Goal: Task Accomplishment & Management: Manage account settings

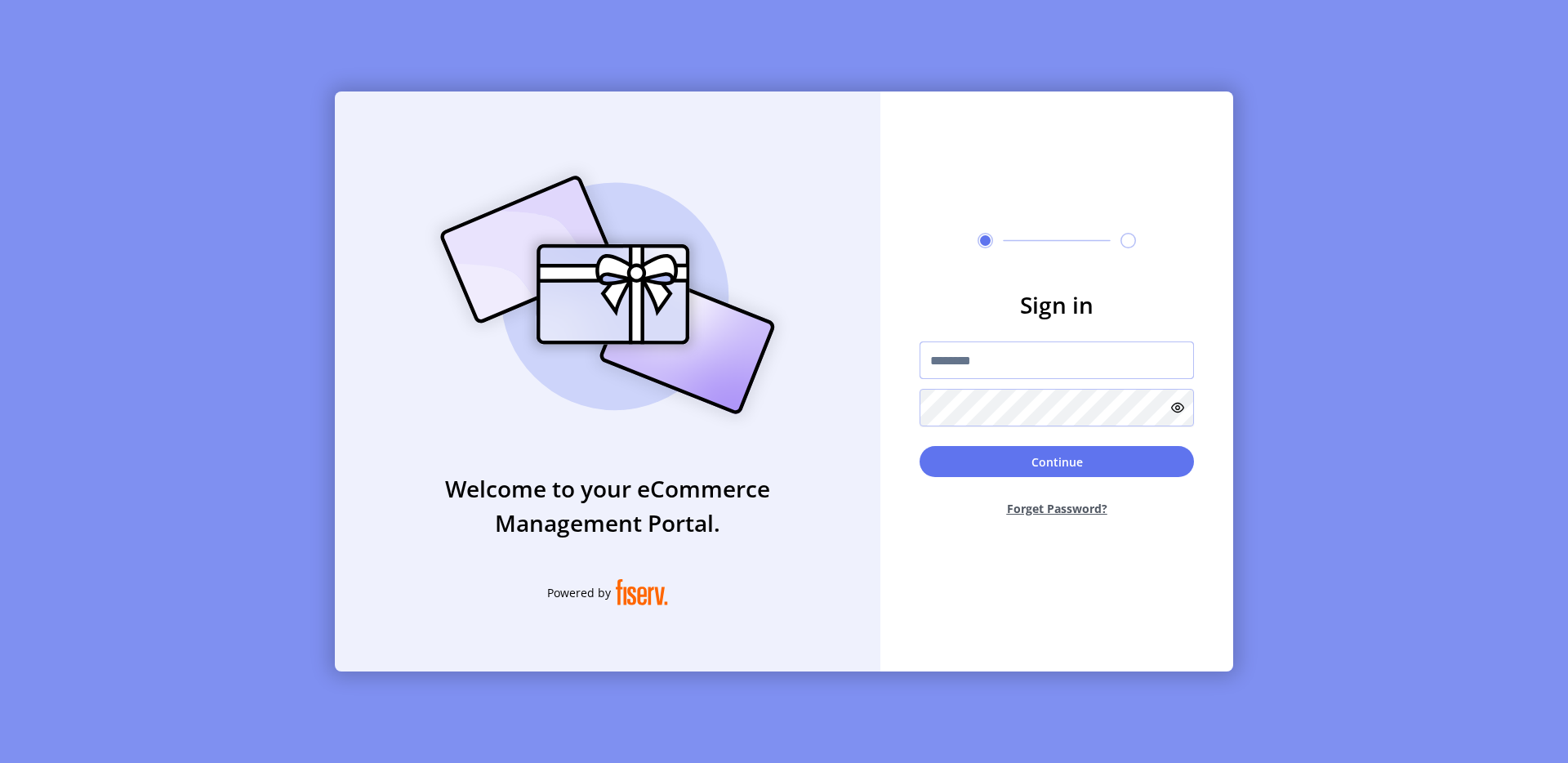
click at [990, 357] on input "text" at bounding box center [1056, 360] width 274 height 37
type input "**********"
click at [992, 466] on button "Continue" at bounding box center [1056, 461] width 274 height 31
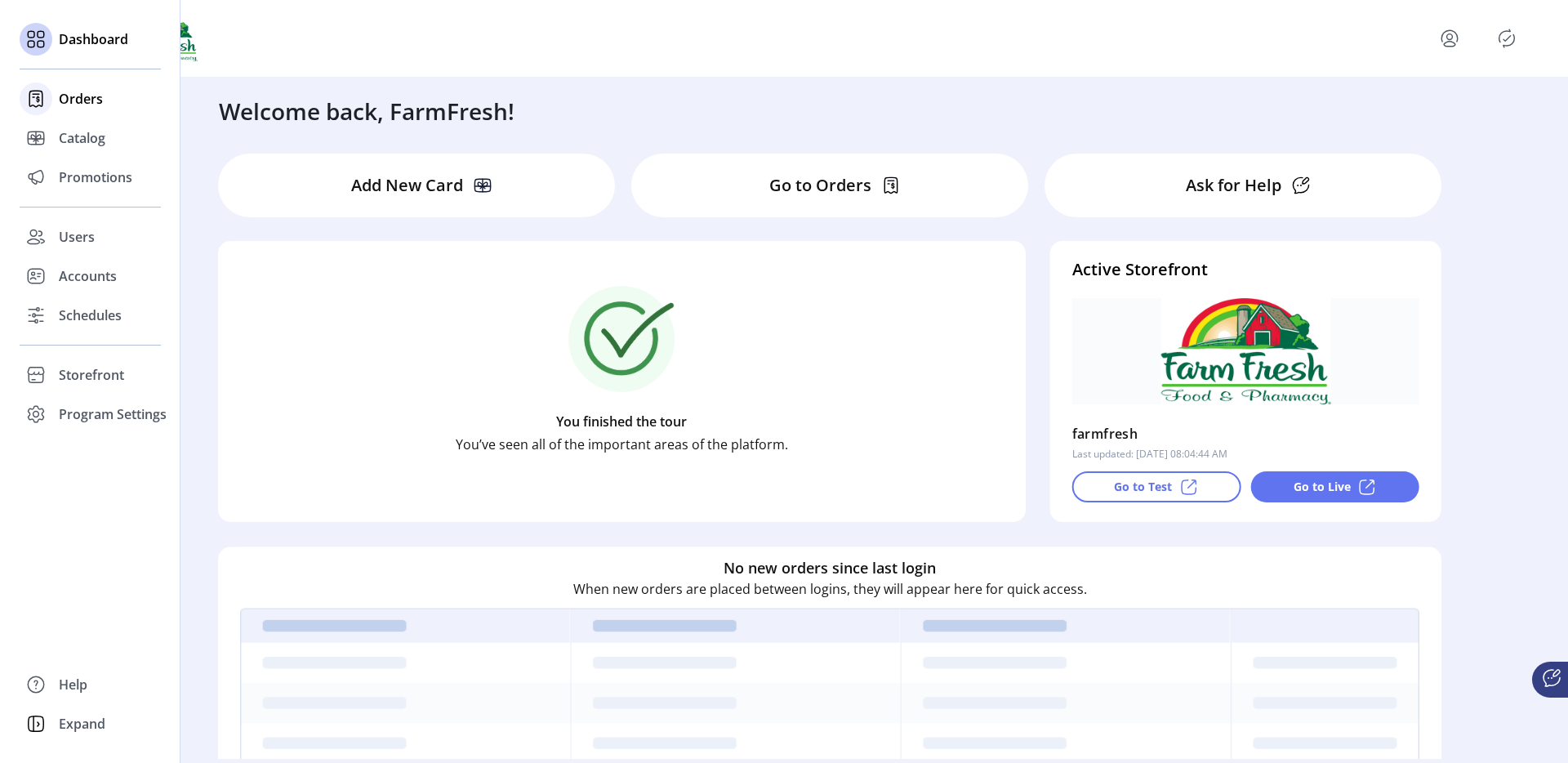
click at [98, 114] on div "Orders" at bounding box center [90, 98] width 141 height 39
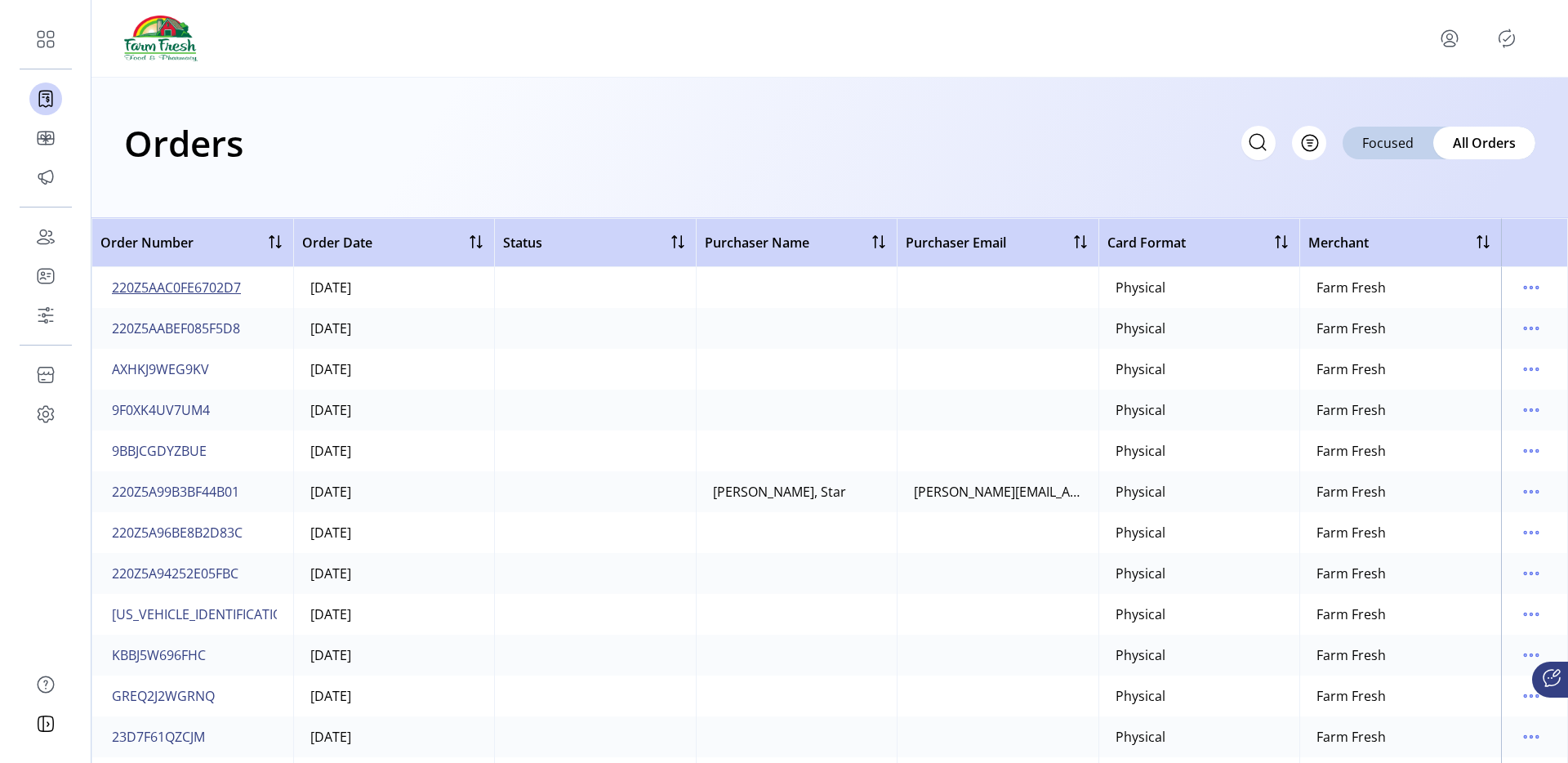
click at [184, 294] on span "220Z5AAC0FE6702D7" at bounding box center [177, 288] width 129 height 20
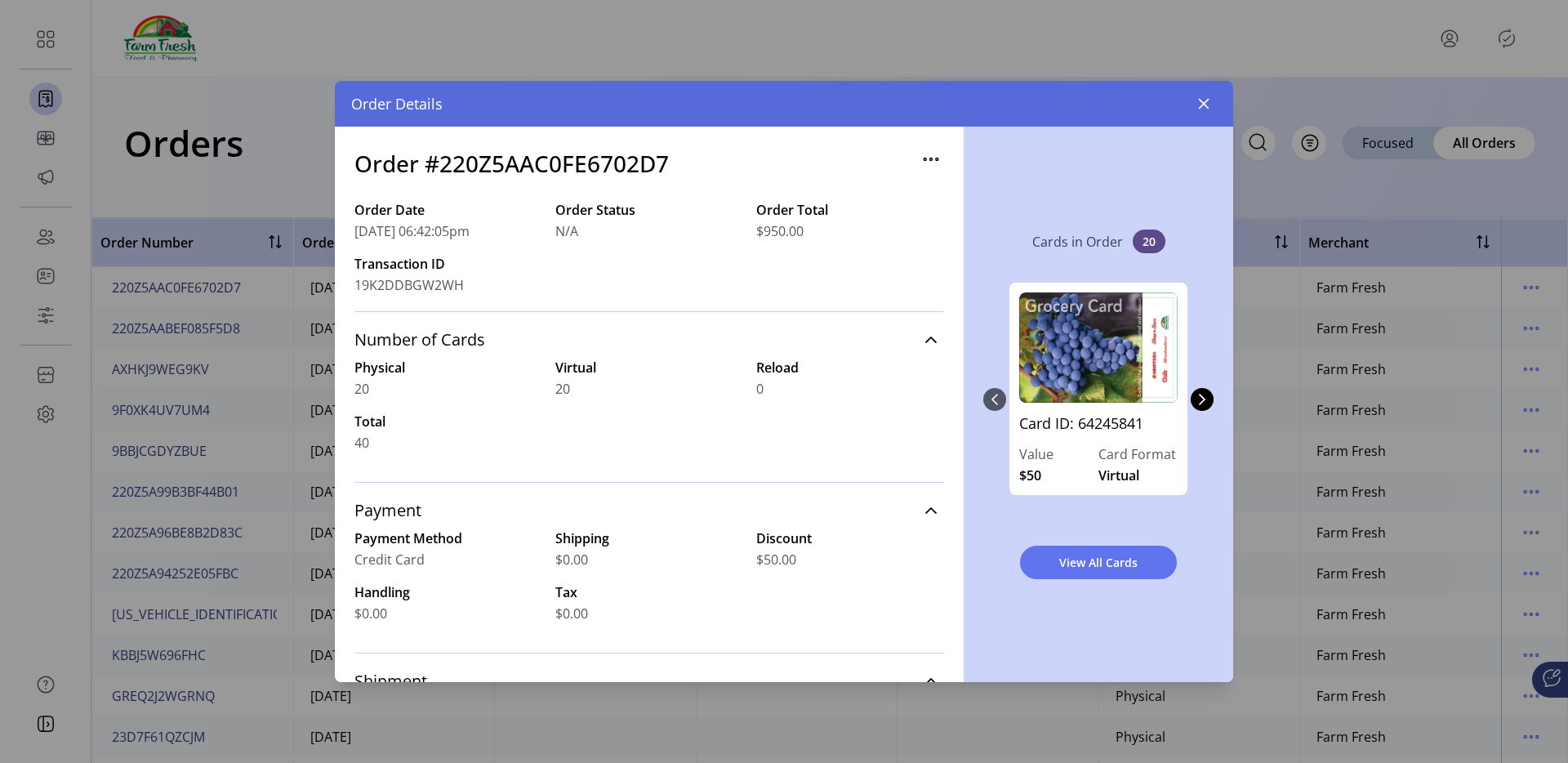
click at [918, 160] on icon "button" at bounding box center [931, 159] width 26 height 26
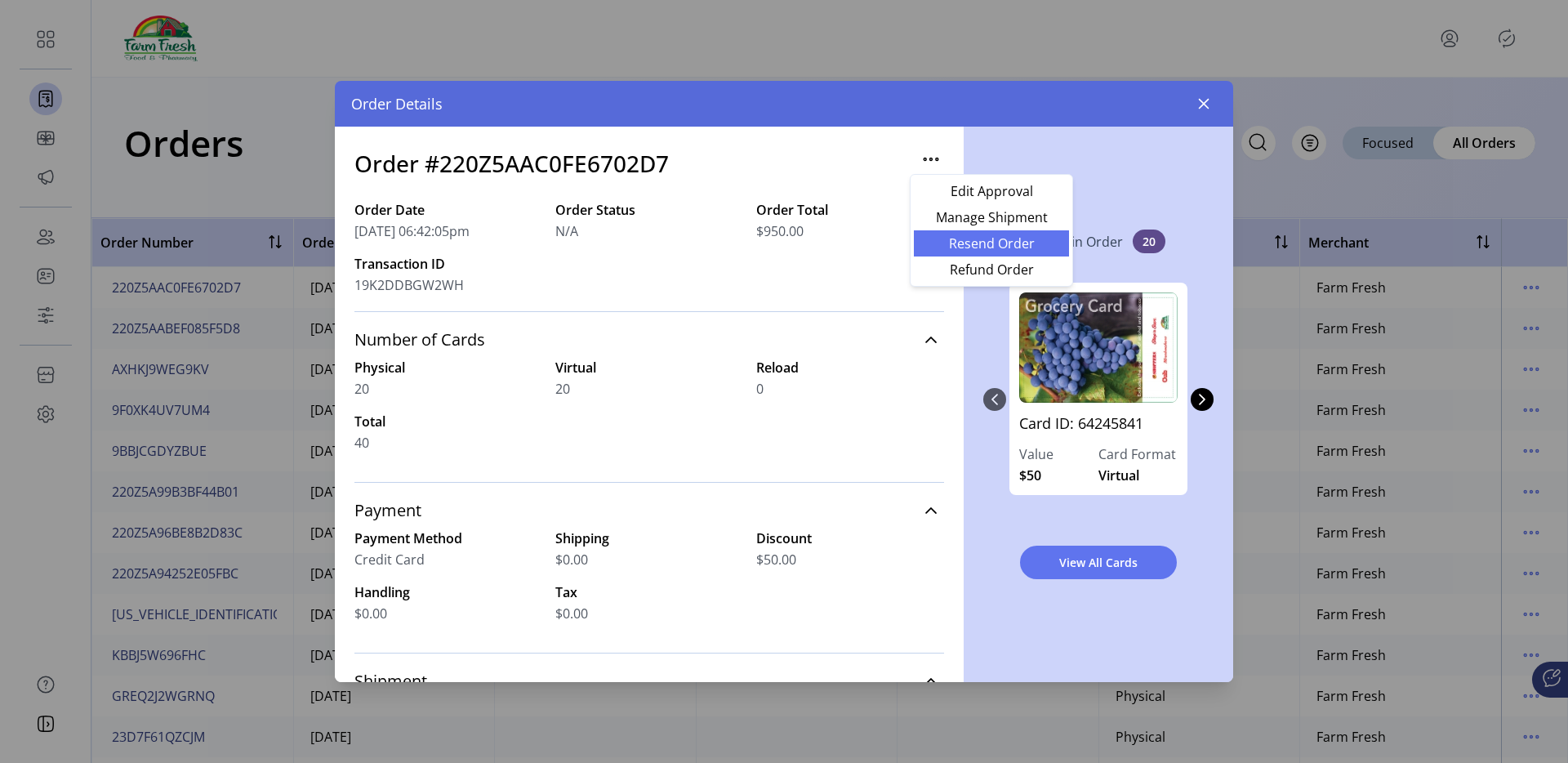
click at [962, 237] on span "Resend Order" at bounding box center [991, 243] width 136 height 13
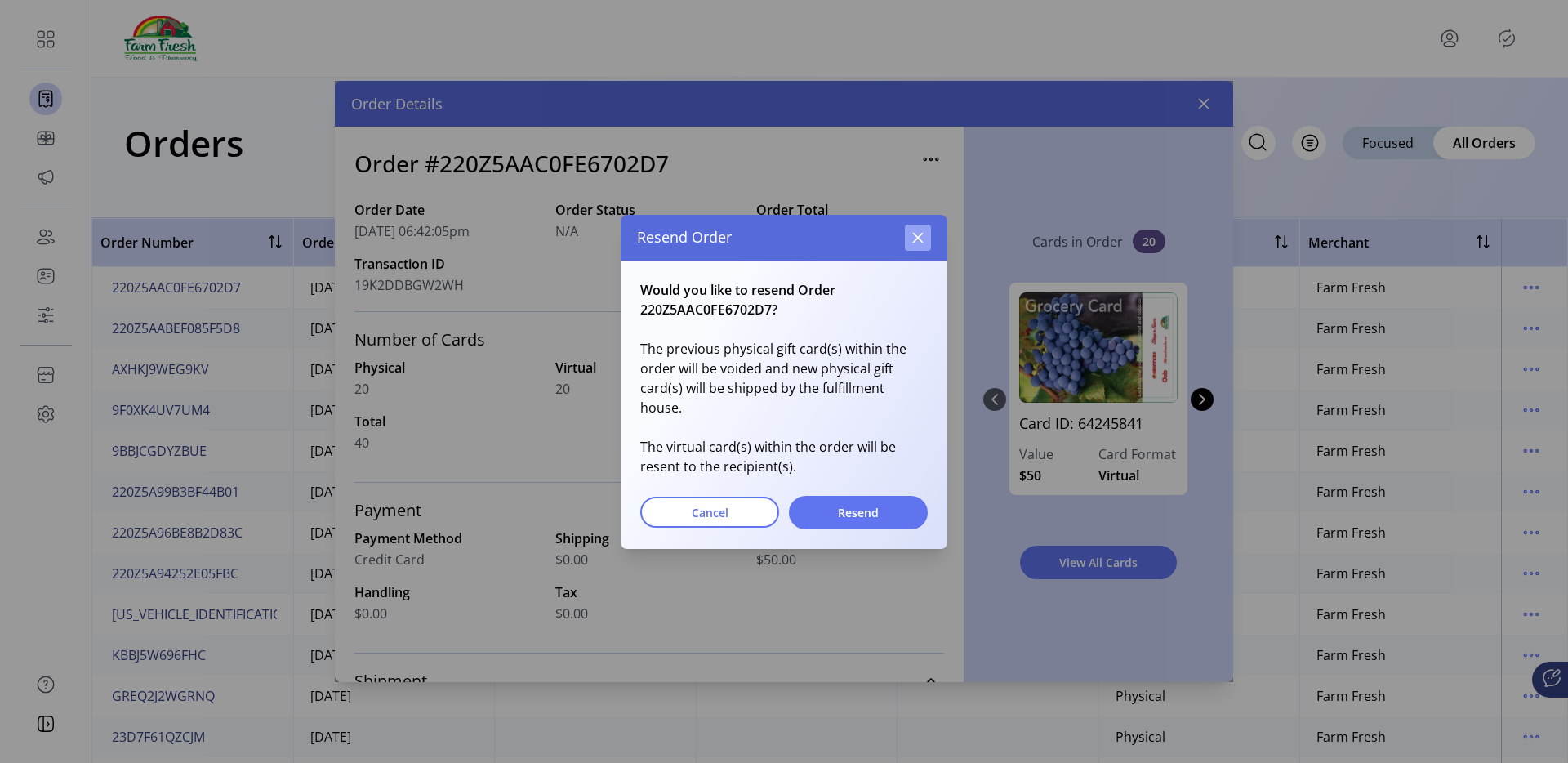
click at [918, 242] on icon "button" at bounding box center [918, 238] width 11 height 11
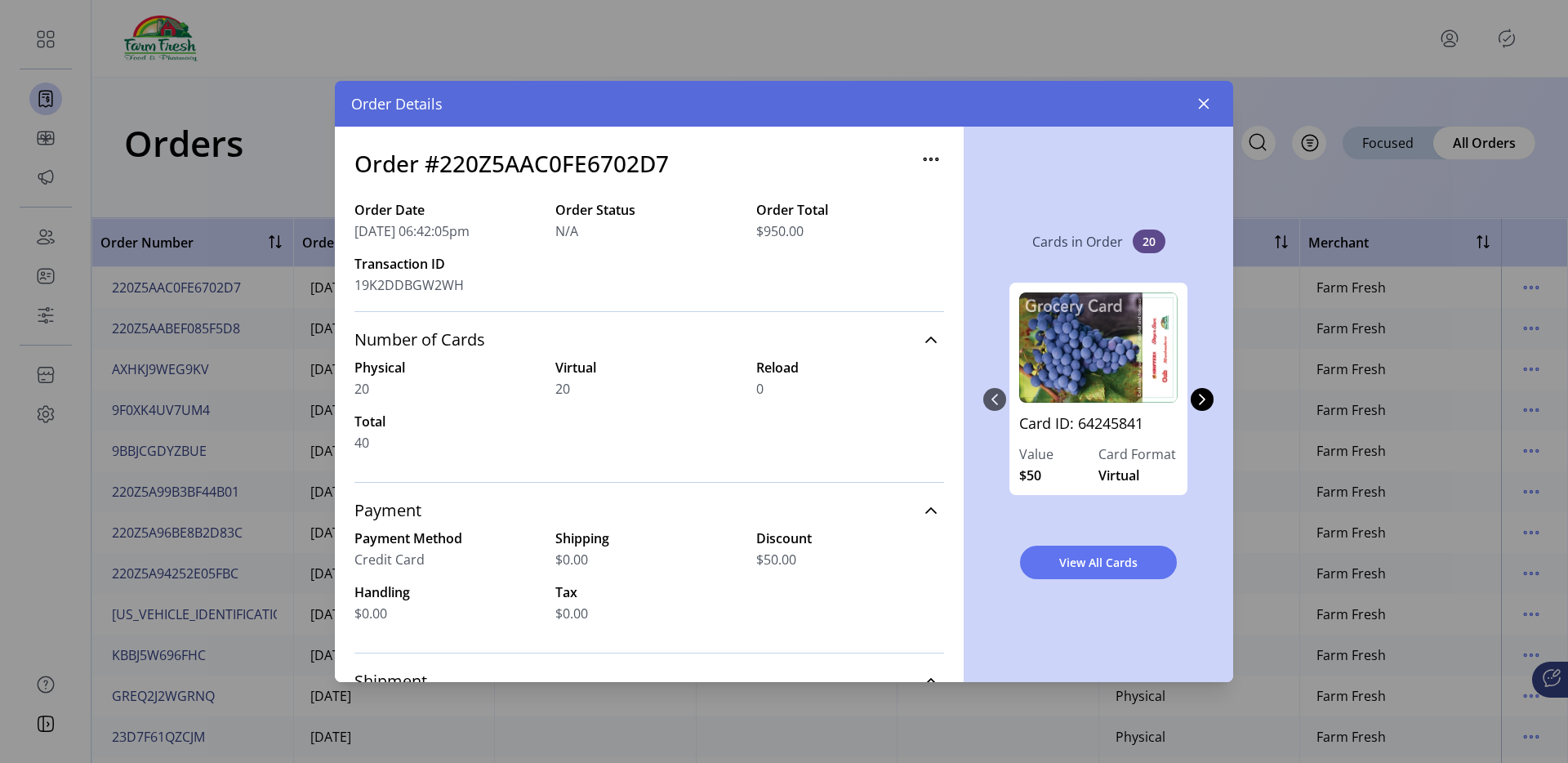
click at [924, 169] on icon "button" at bounding box center [931, 159] width 26 height 26
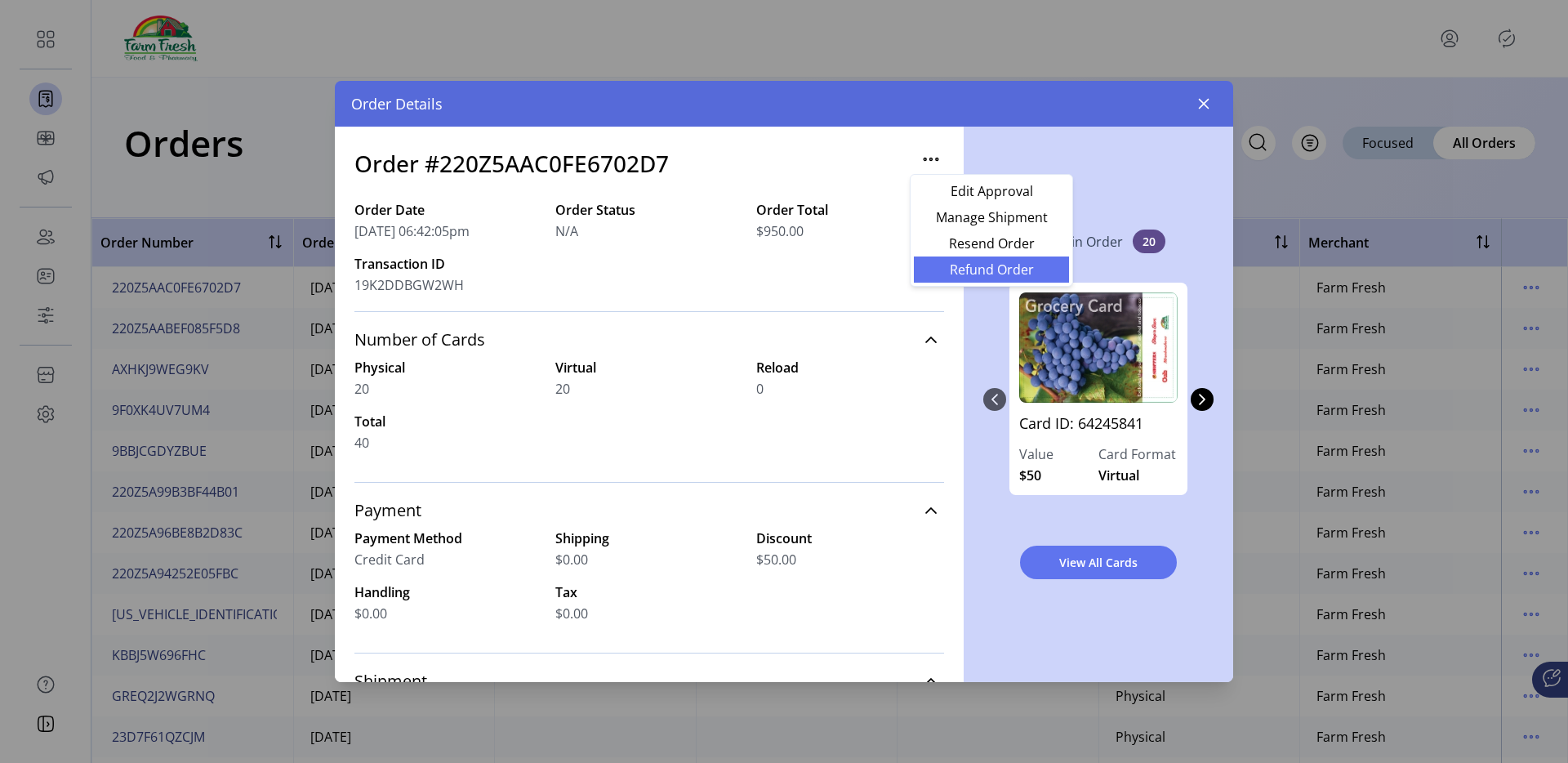
click at [965, 266] on span "Refund Order" at bounding box center [991, 270] width 136 height 13
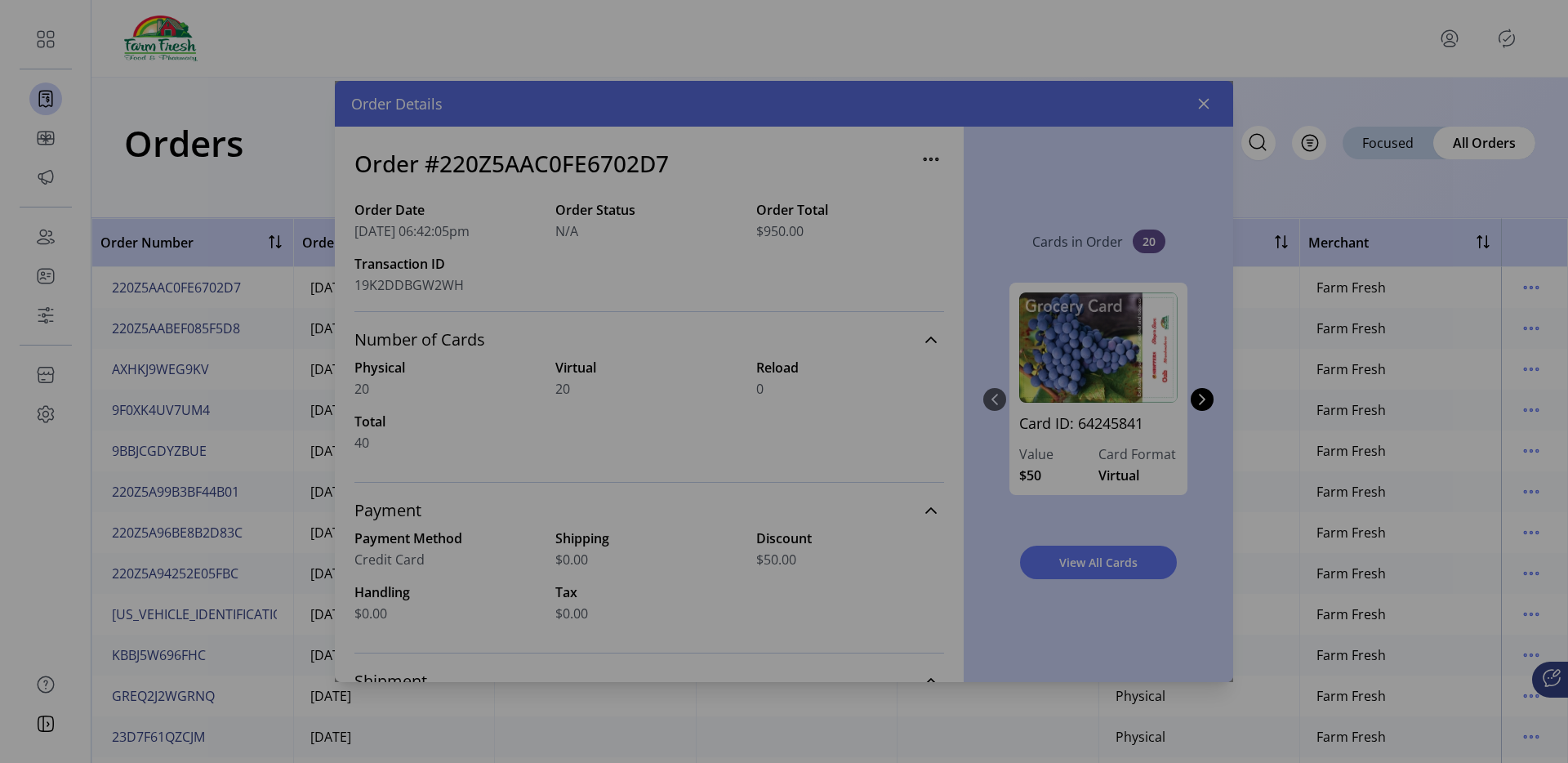
click at [1218, 107] on div "Refund Order You’re about to refund this order for a total amount of $950. This…" at bounding box center [784, 382] width 898 height 602
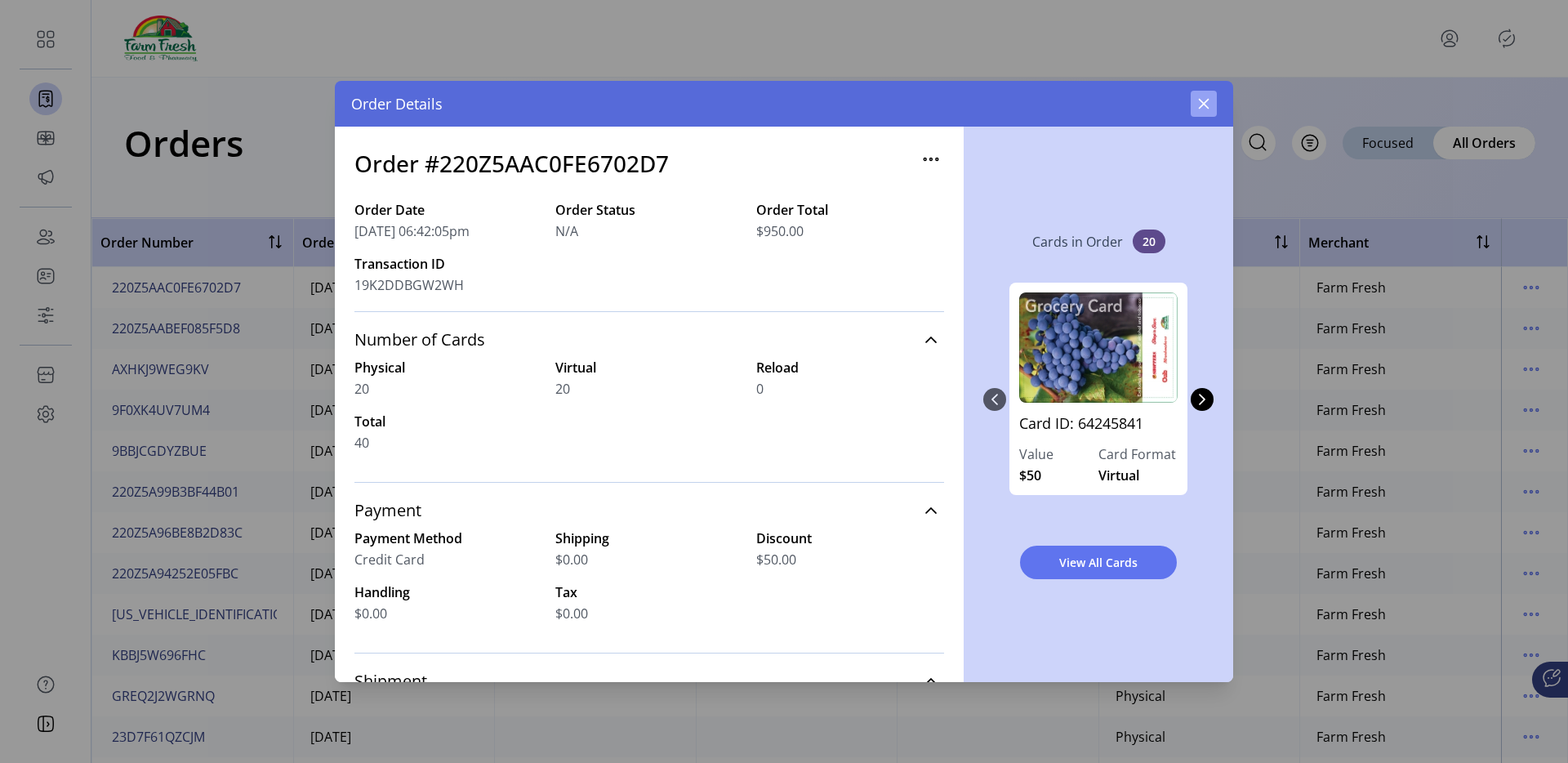
click at [1204, 103] on icon "button" at bounding box center [1204, 104] width 13 height 13
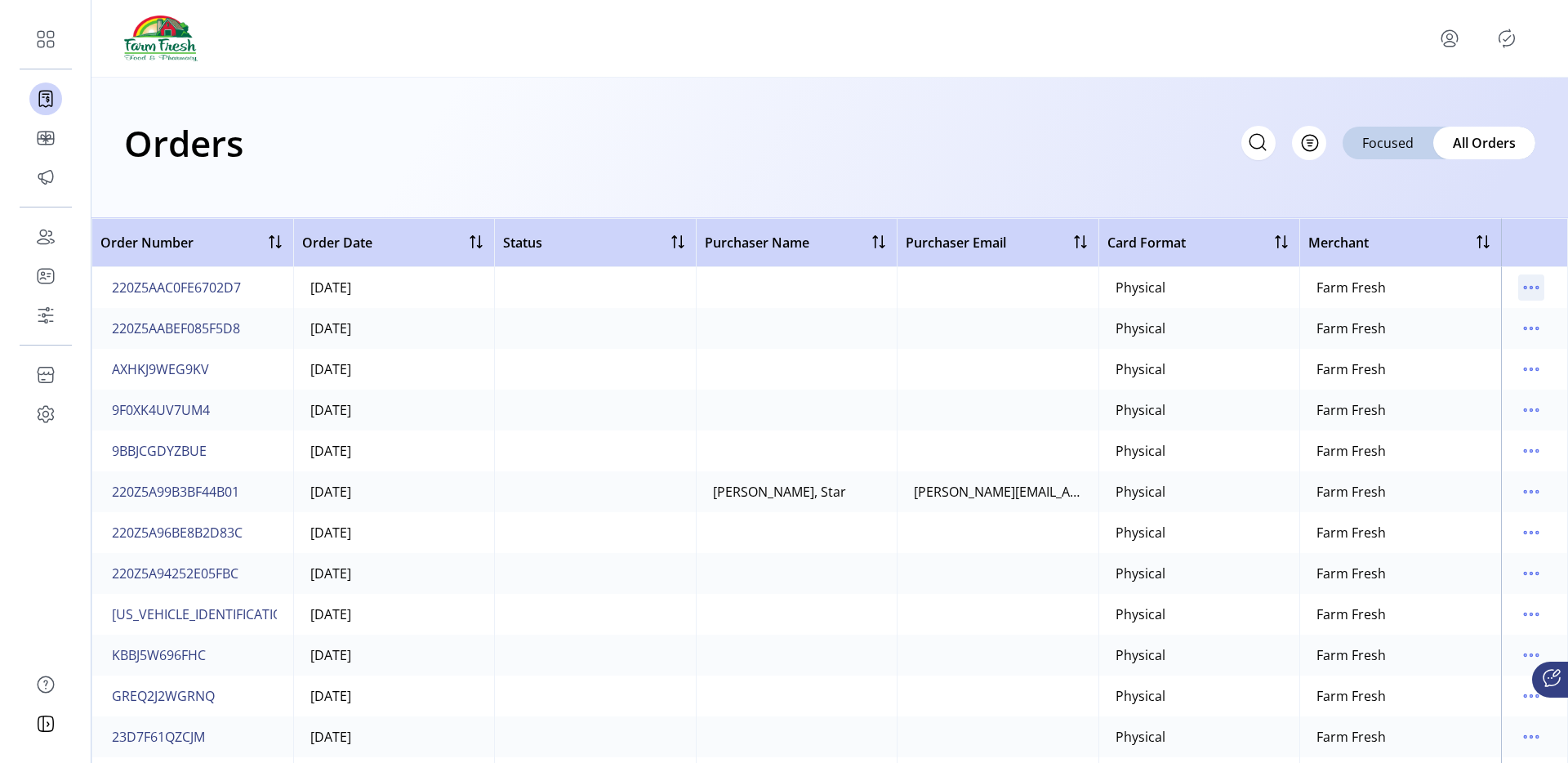
click at [1532, 296] on icon "menu" at bounding box center [1531, 287] width 26 height 26
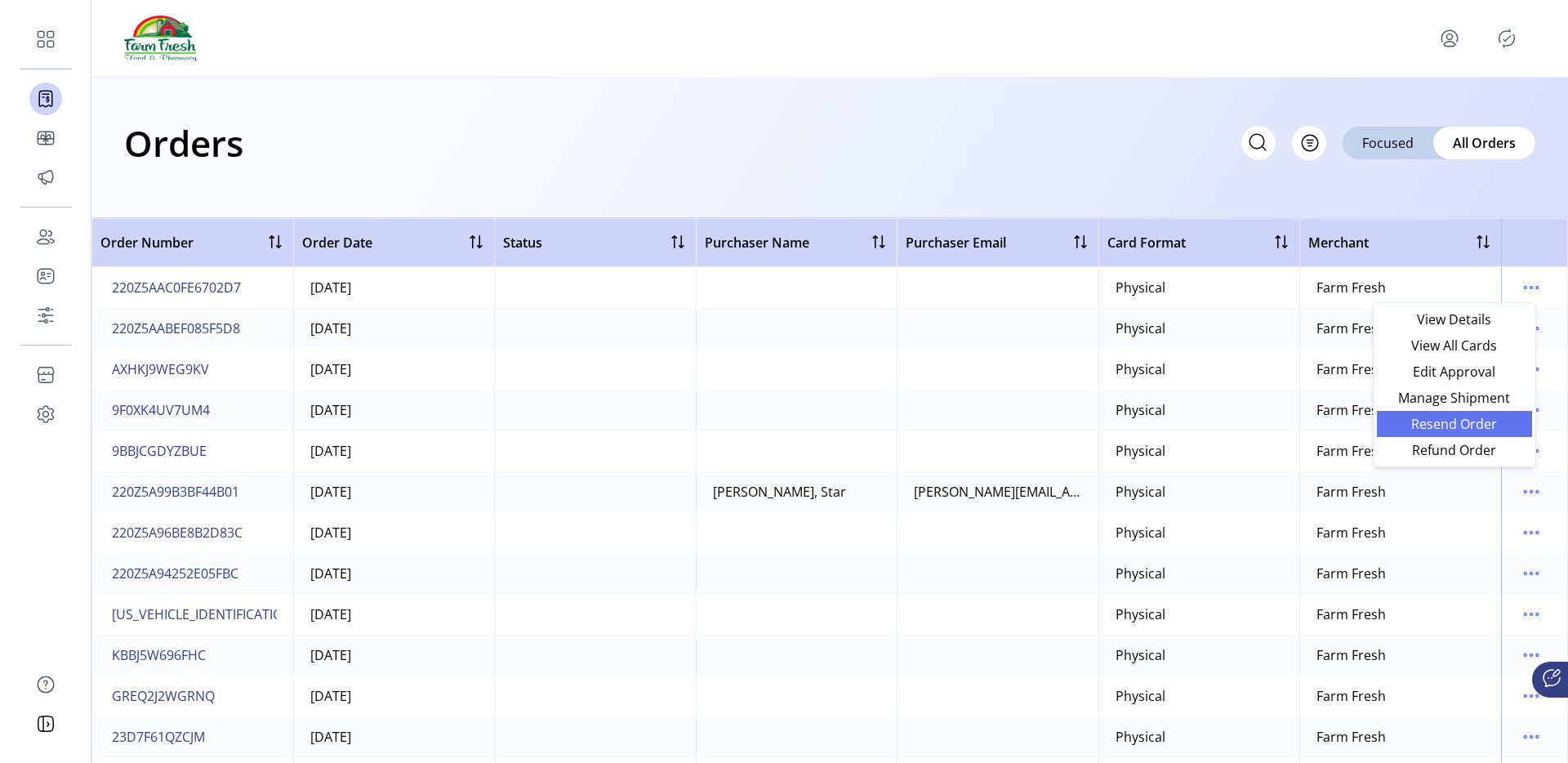
click at [1436, 418] on span "Resend Order" at bounding box center [1454, 424] width 136 height 13
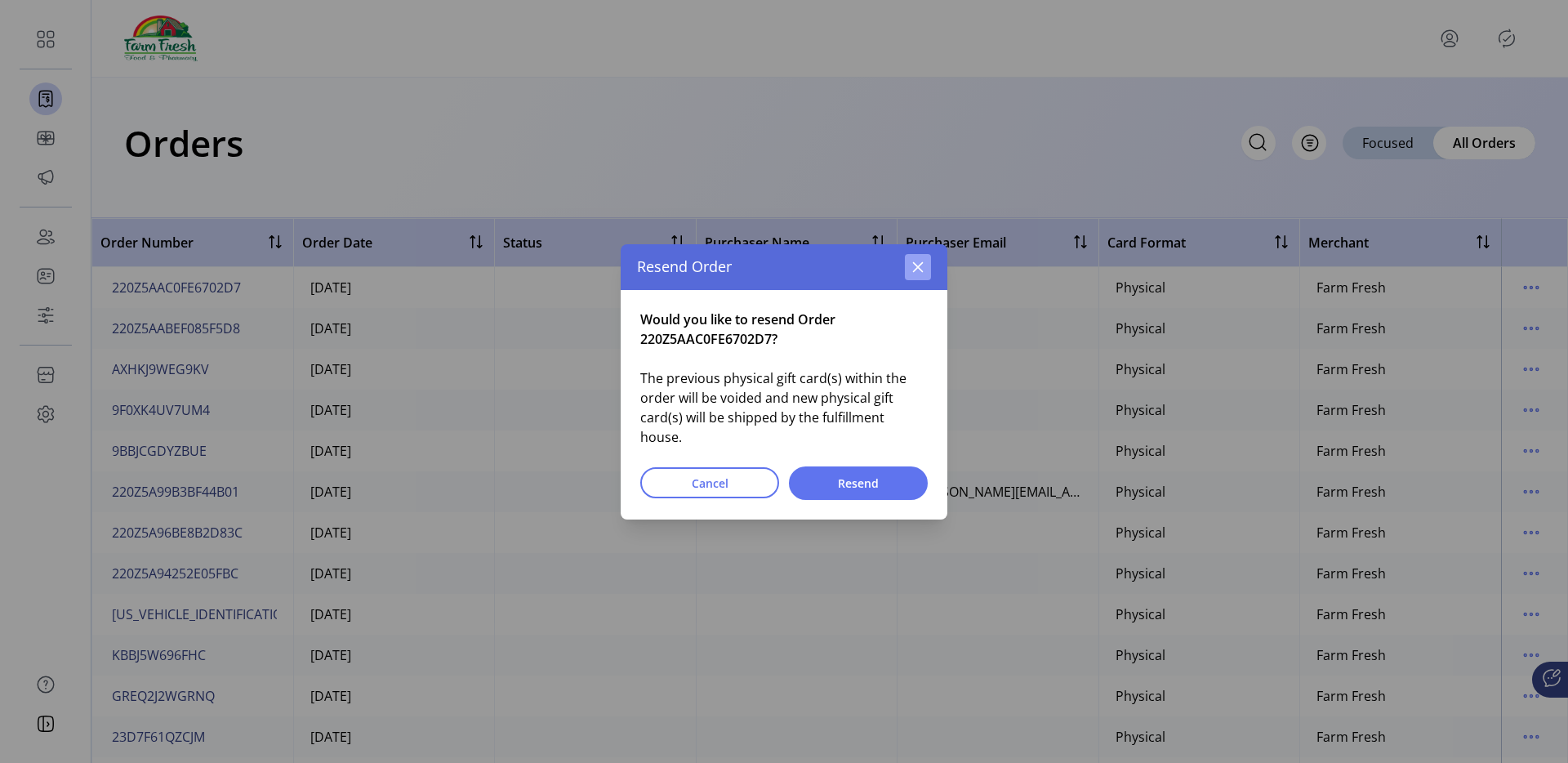
click at [917, 273] on icon "button" at bounding box center [918, 267] width 11 height 11
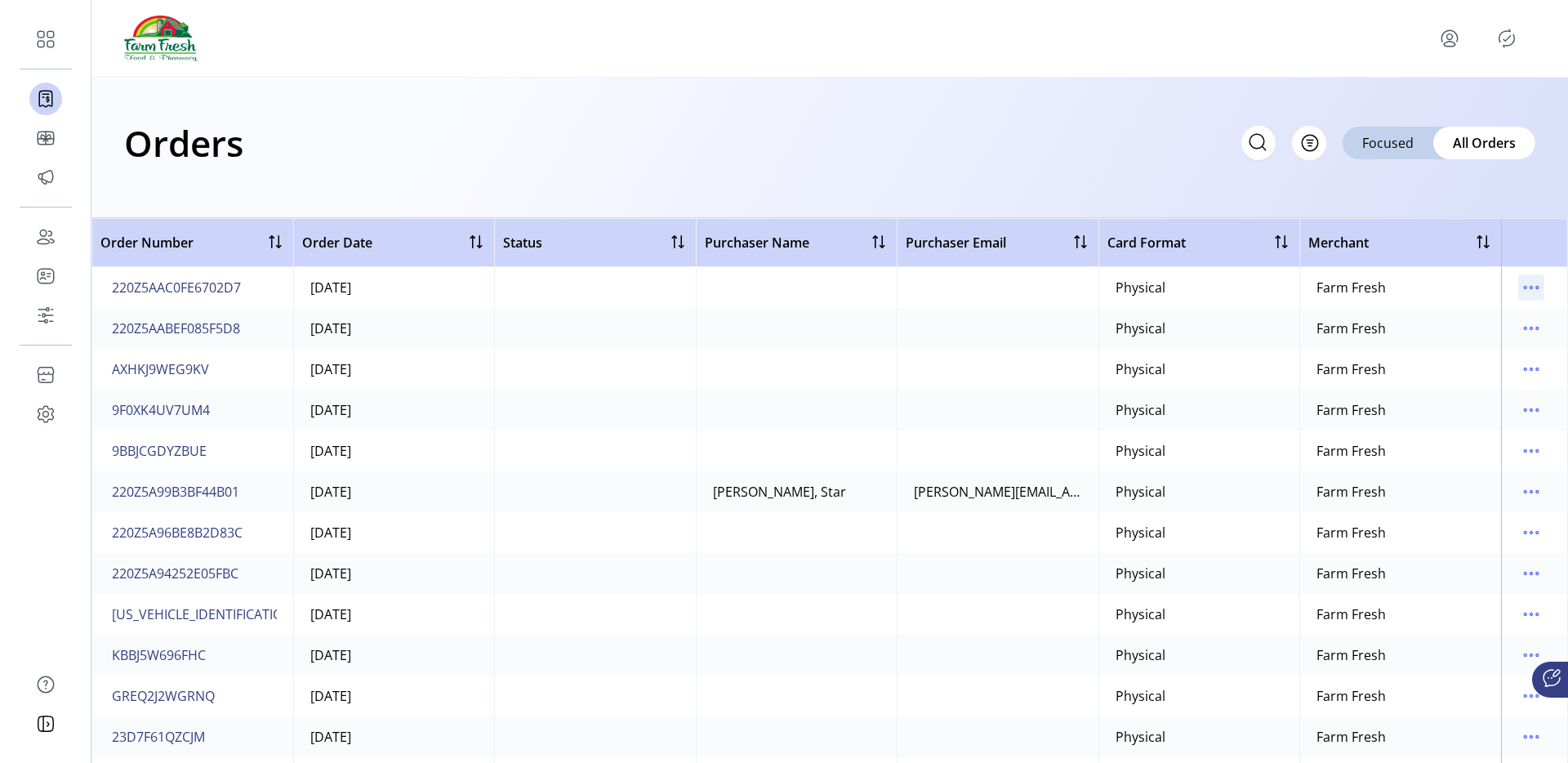
click at [1530, 292] on icon "menu" at bounding box center [1531, 287] width 26 height 26
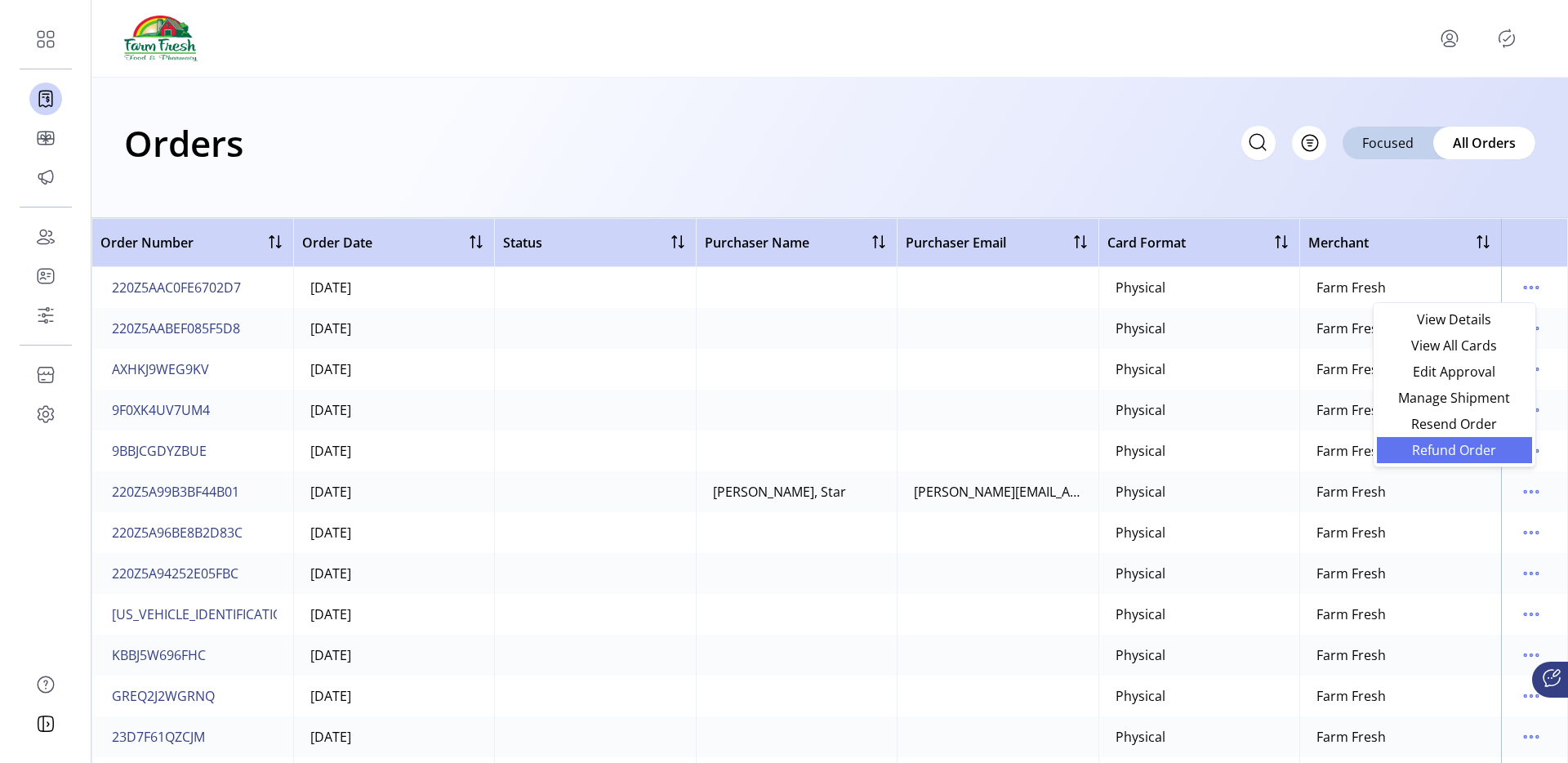
click at [1445, 438] on link "Refund Order" at bounding box center [1454, 450] width 155 height 26
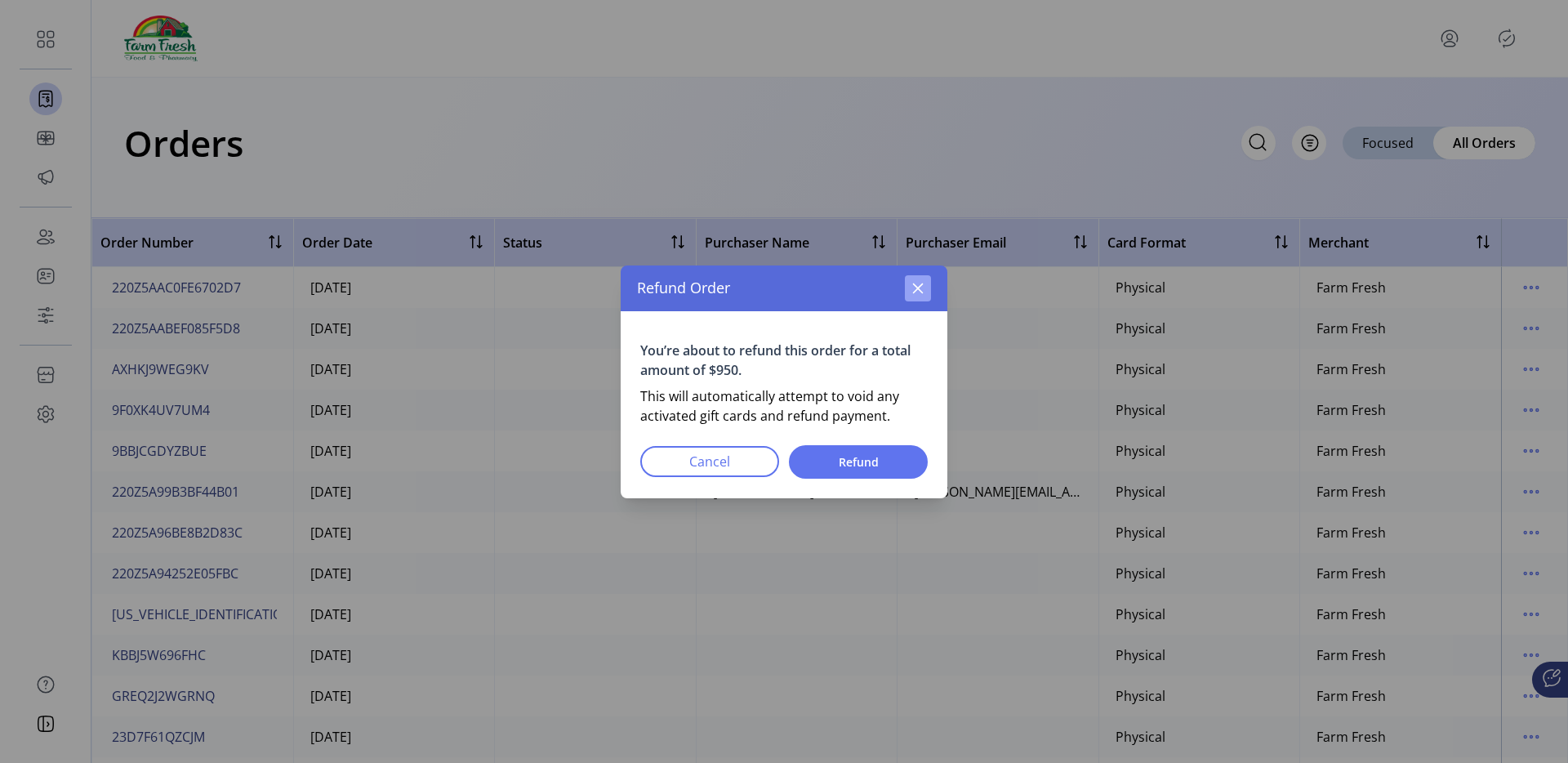
click at [909, 290] on button "button" at bounding box center [917, 288] width 26 height 26
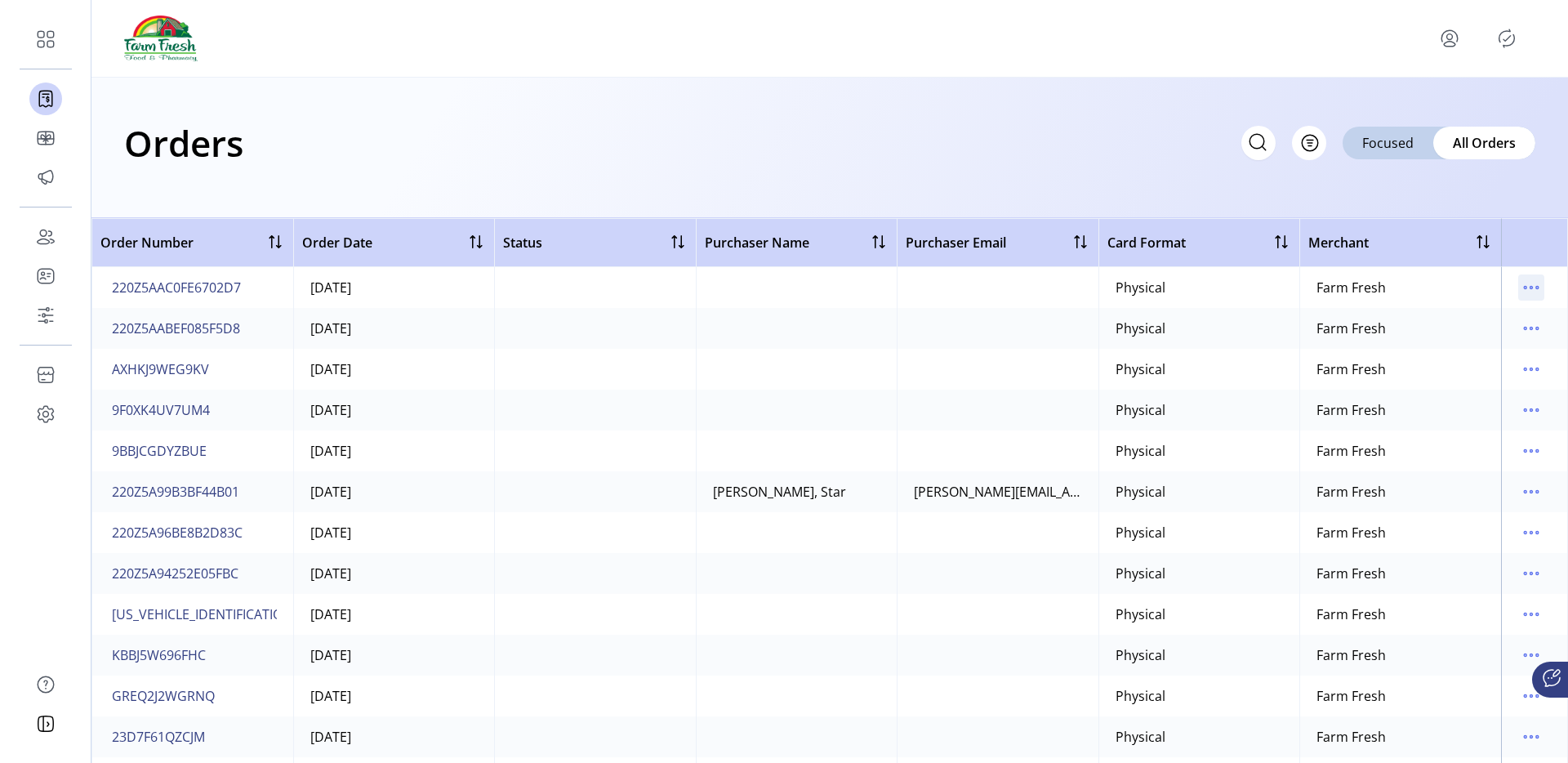
click at [1523, 293] on icon "menu" at bounding box center [1531, 287] width 26 height 26
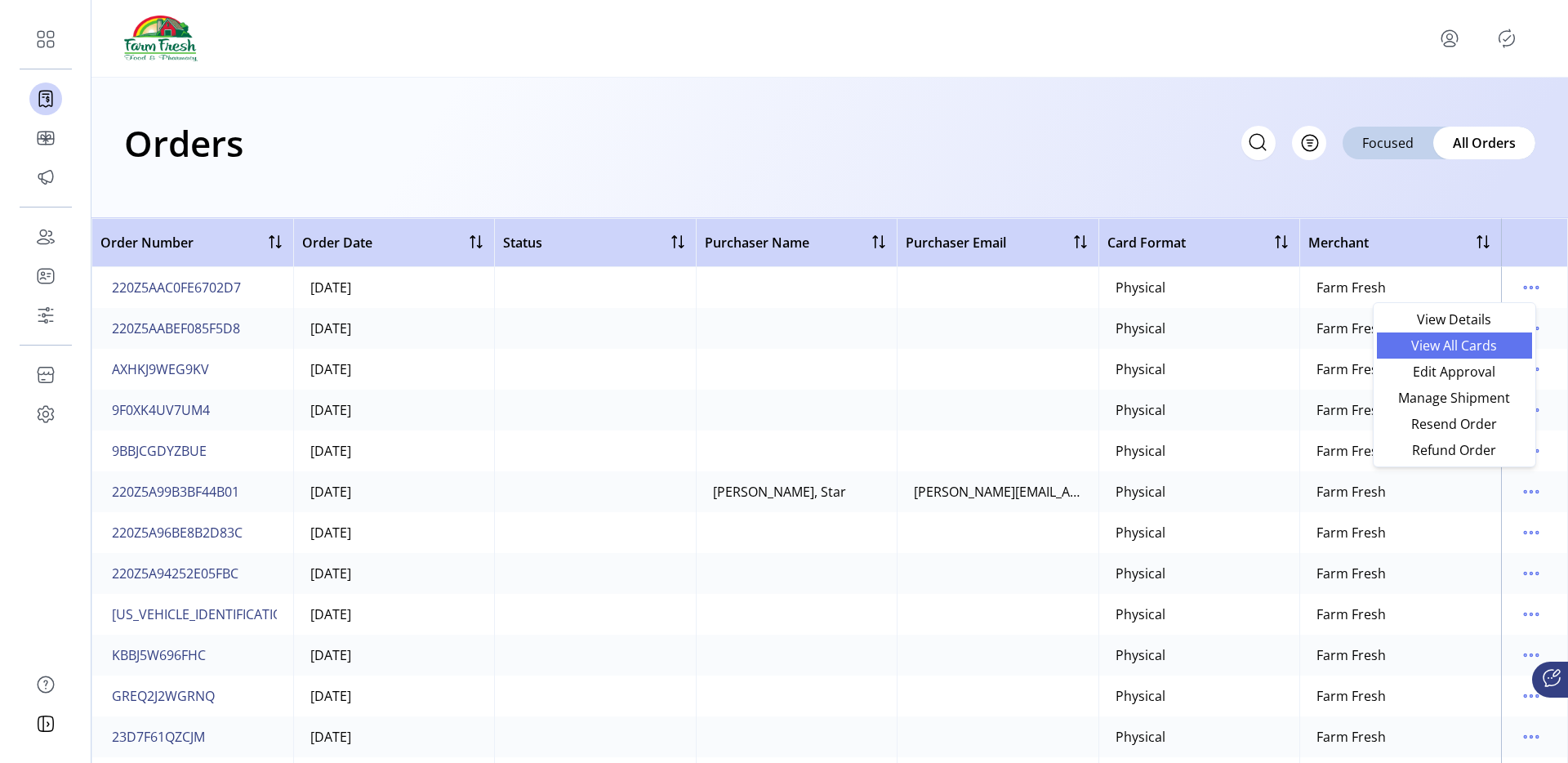
click at [1445, 345] on span "View All Cards" at bounding box center [1454, 345] width 136 height 13
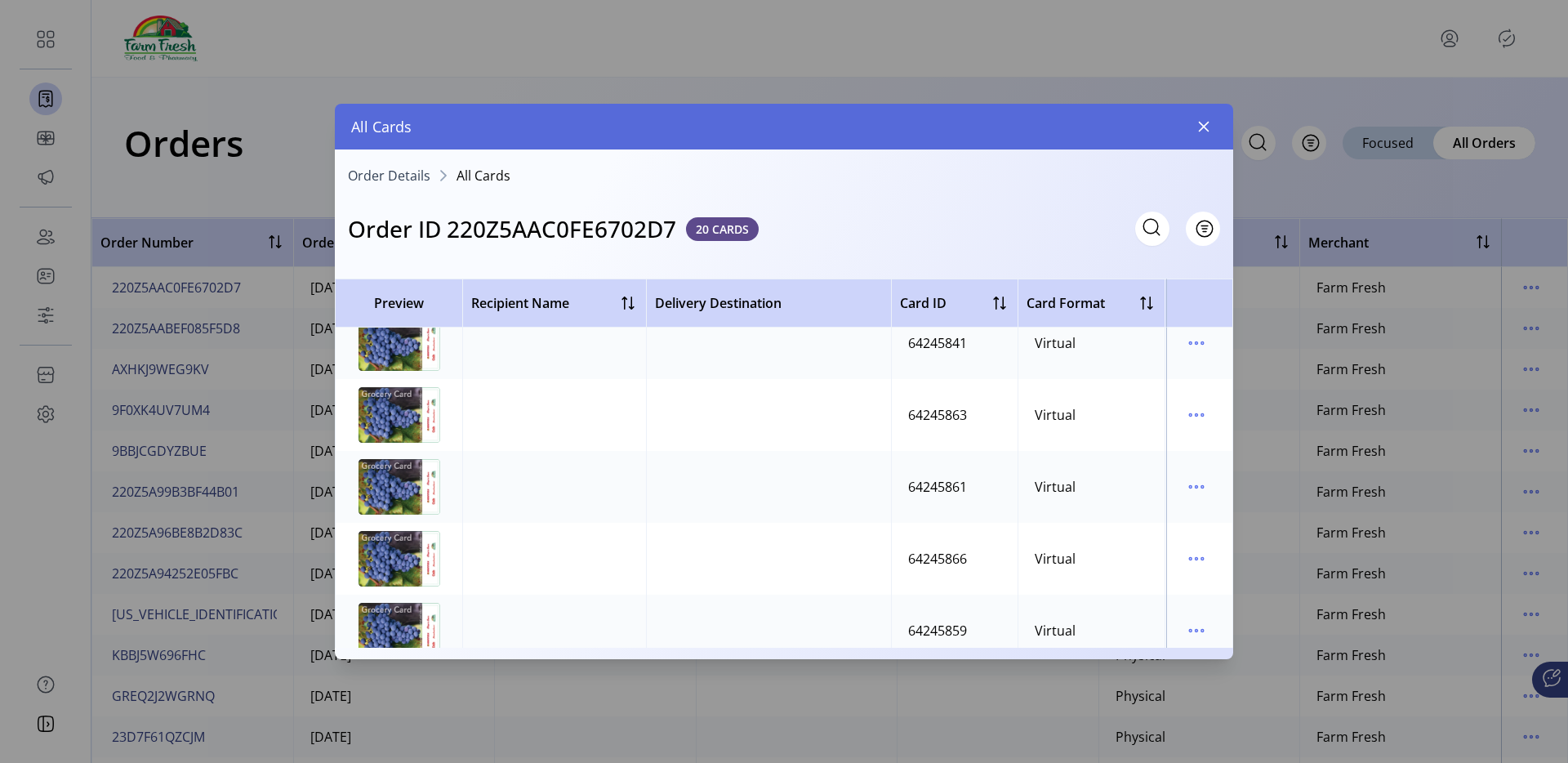
scroll to position [1131, 0]
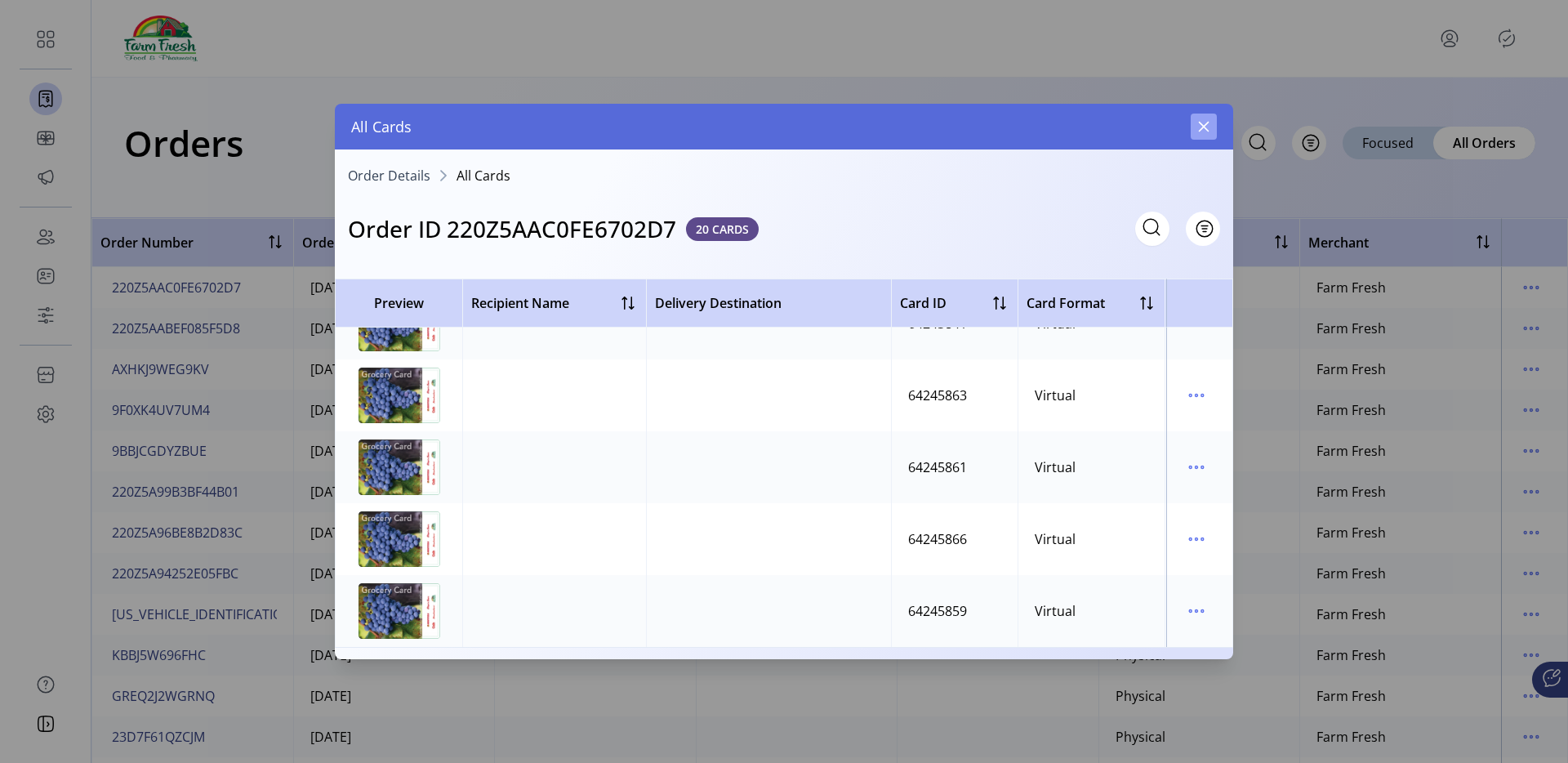
click at [1212, 133] on button "button" at bounding box center [1204, 127] width 26 height 26
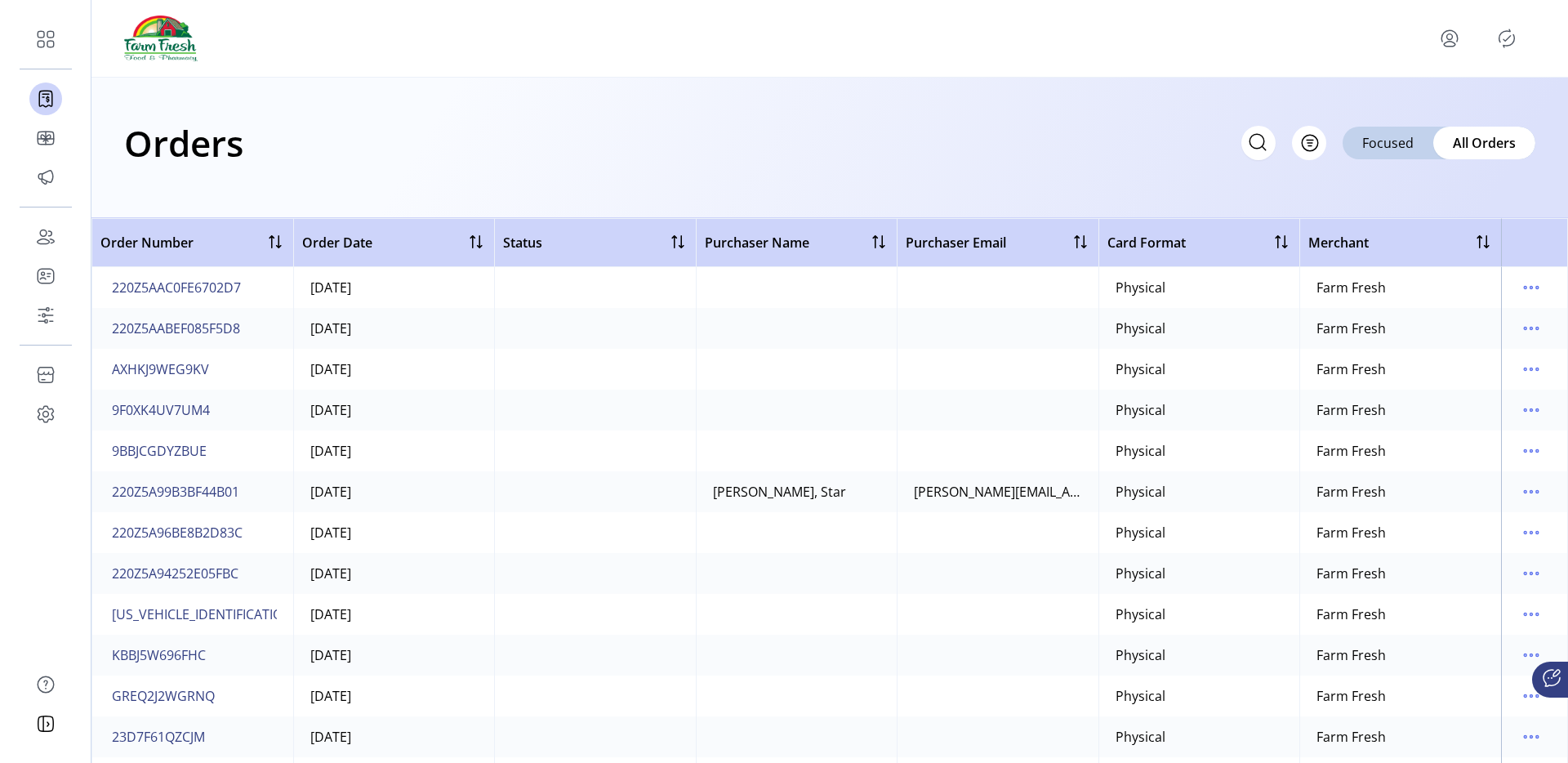
scroll to position [4, 0]
click at [1518, 407] on icon "menu" at bounding box center [1531, 407] width 26 height 26
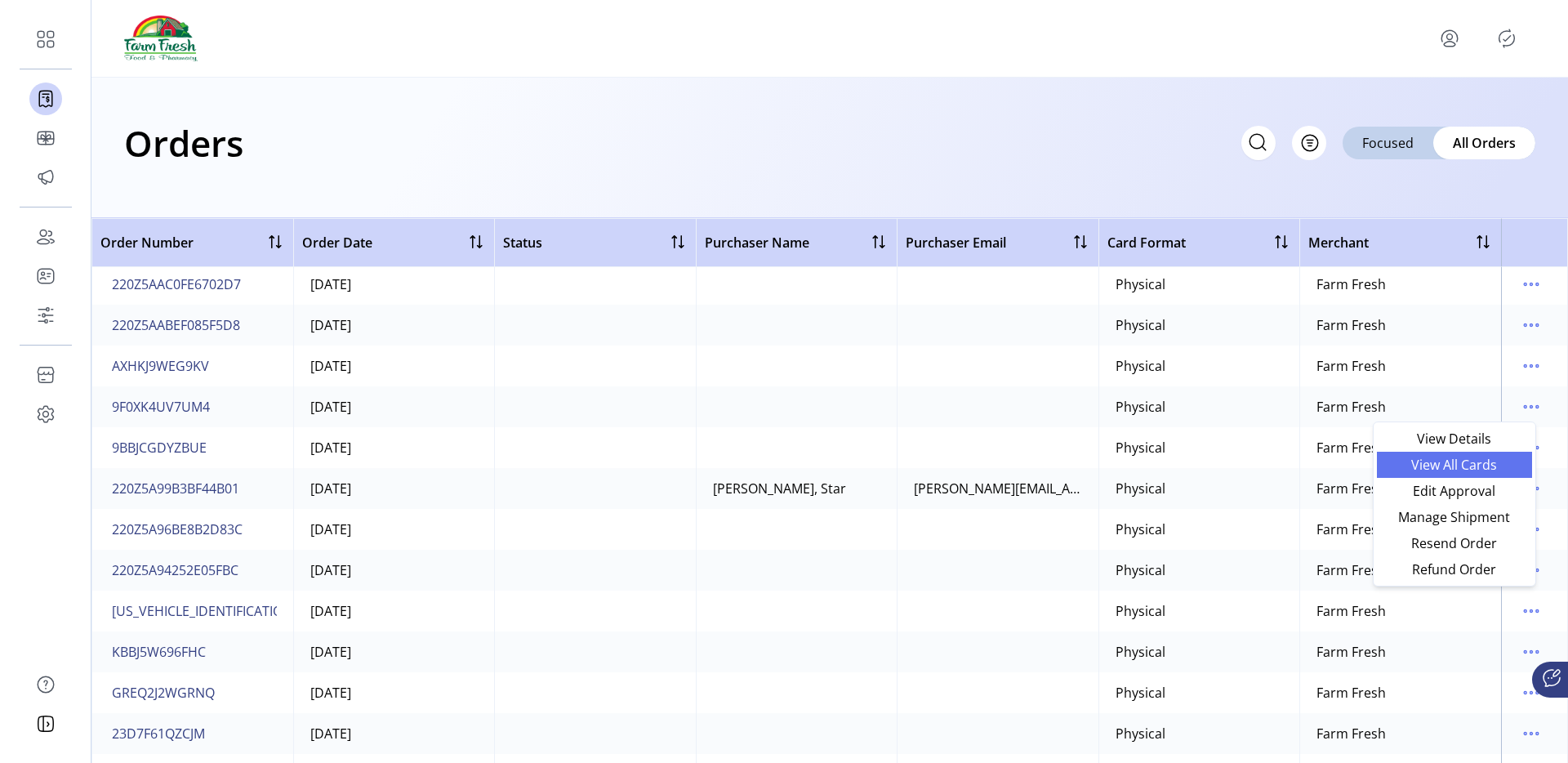
click at [1465, 469] on span "View All Cards" at bounding box center [1454, 465] width 136 height 13
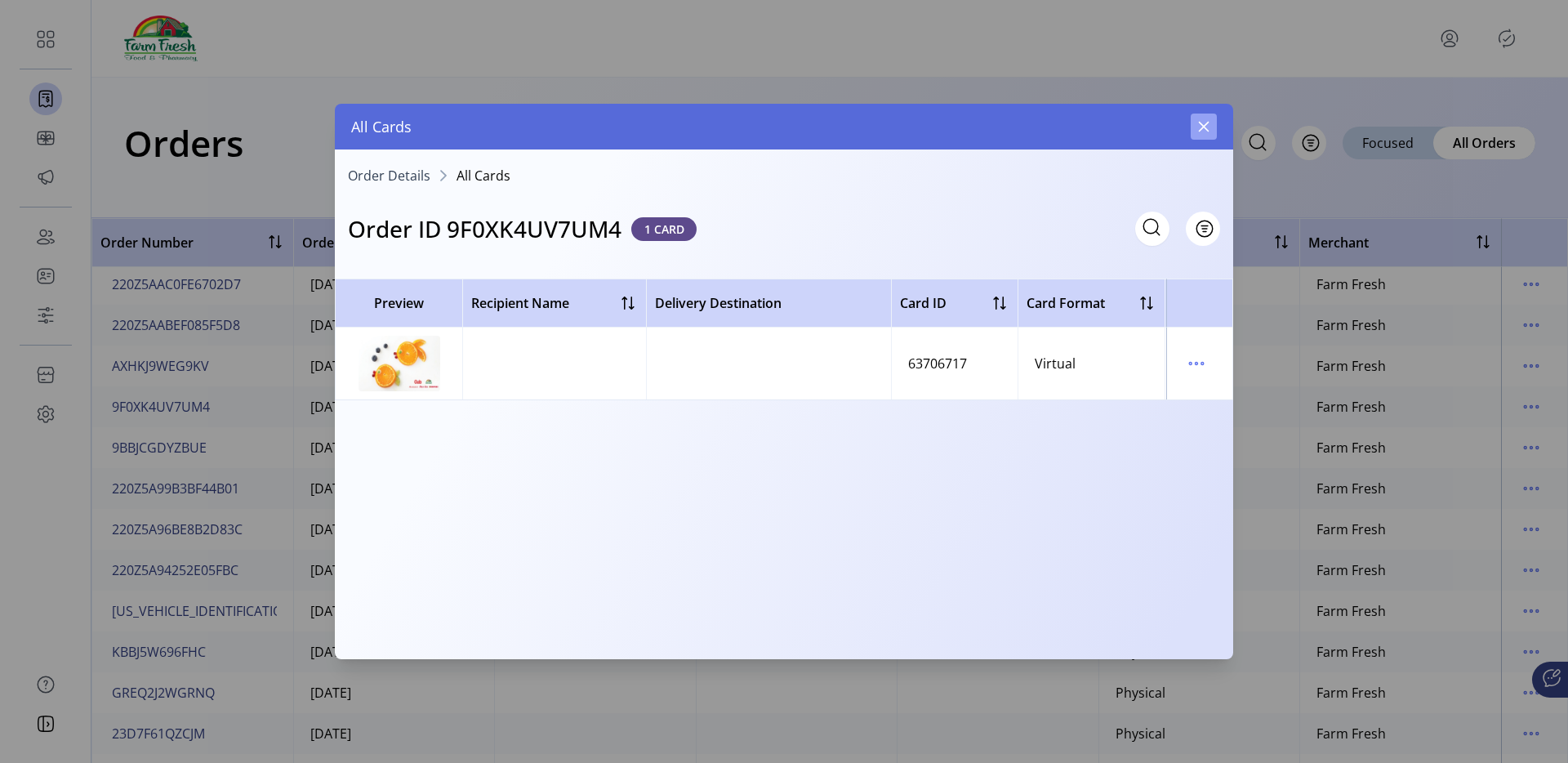
click at [1209, 132] on icon "button" at bounding box center [1204, 127] width 13 height 13
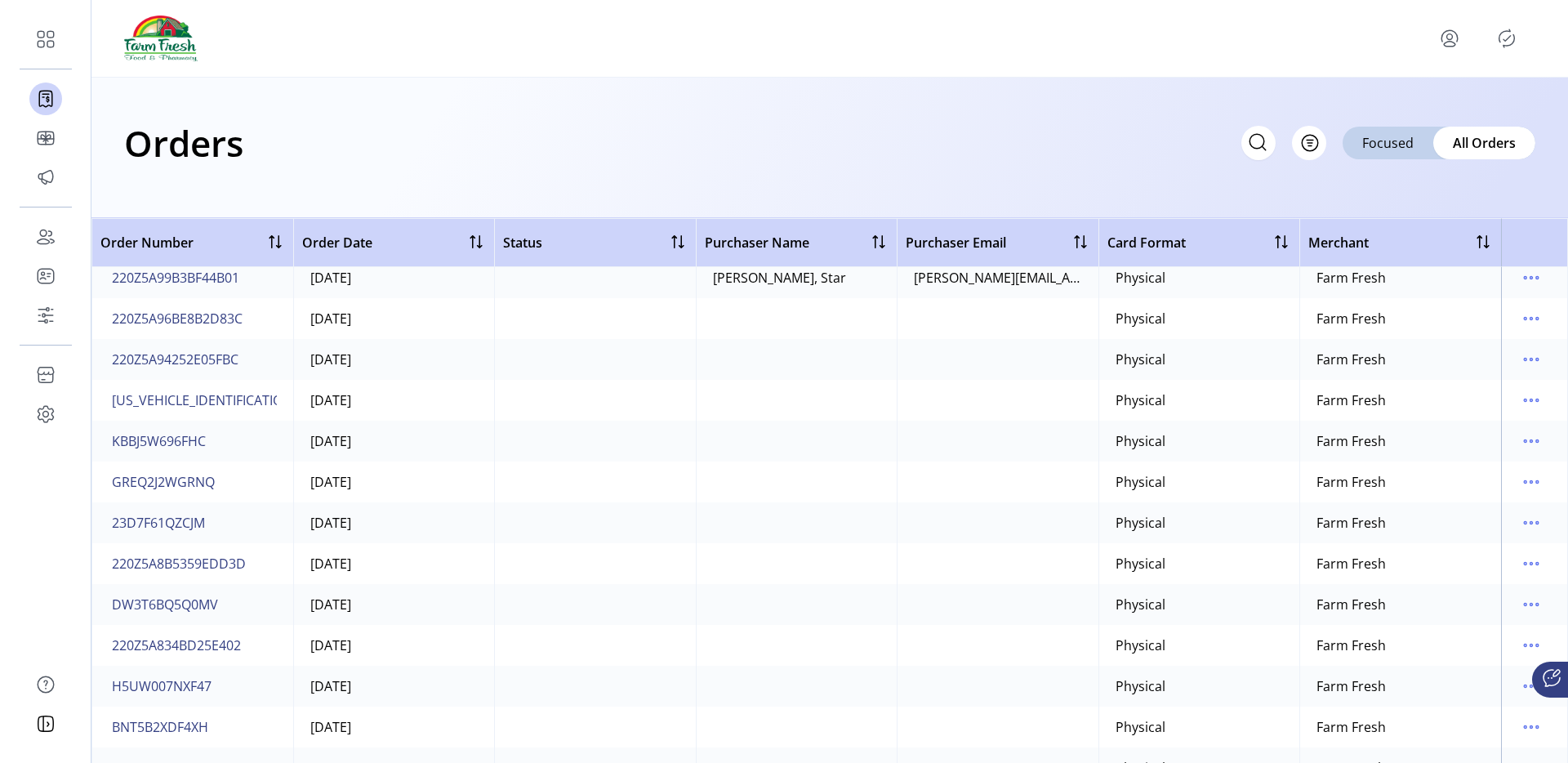
scroll to position [262, 0]
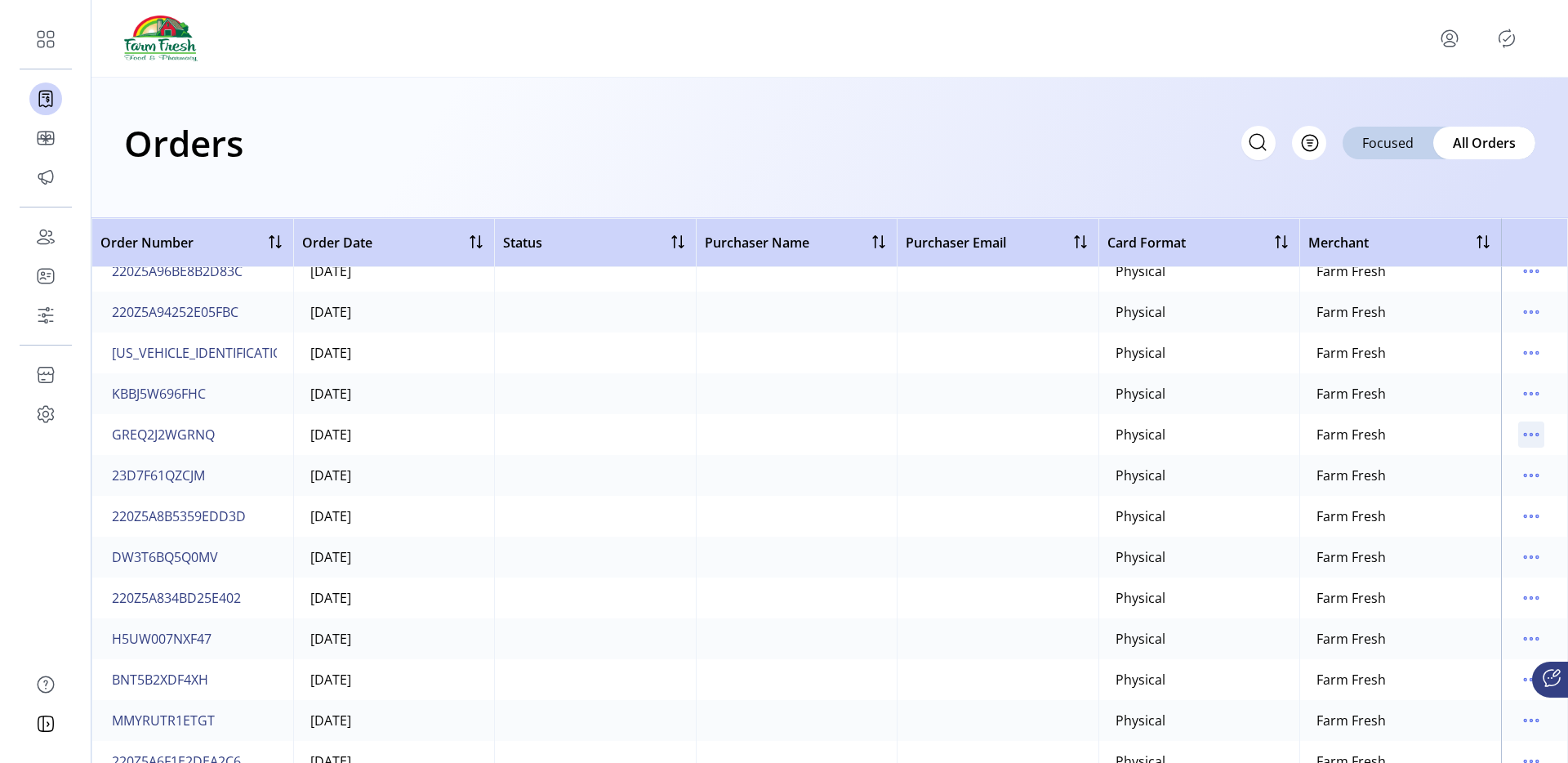
click at [1536, 434] on icon "menu" at bounding box center [1537, 435] width 3 height 3
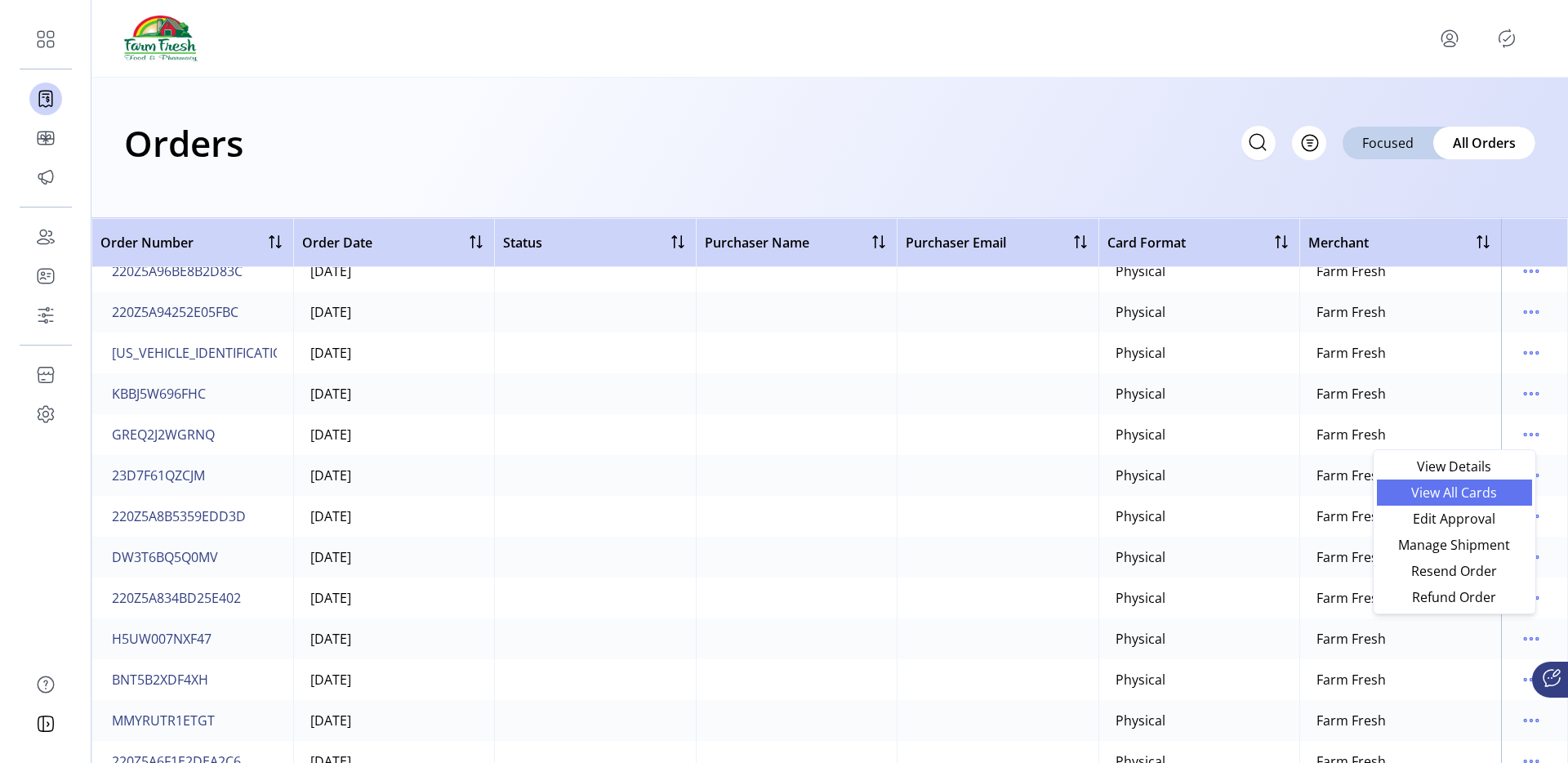
click at [1412, 497] on span "View All Cards" at bounding box center [1454, 492] width 136 height 13
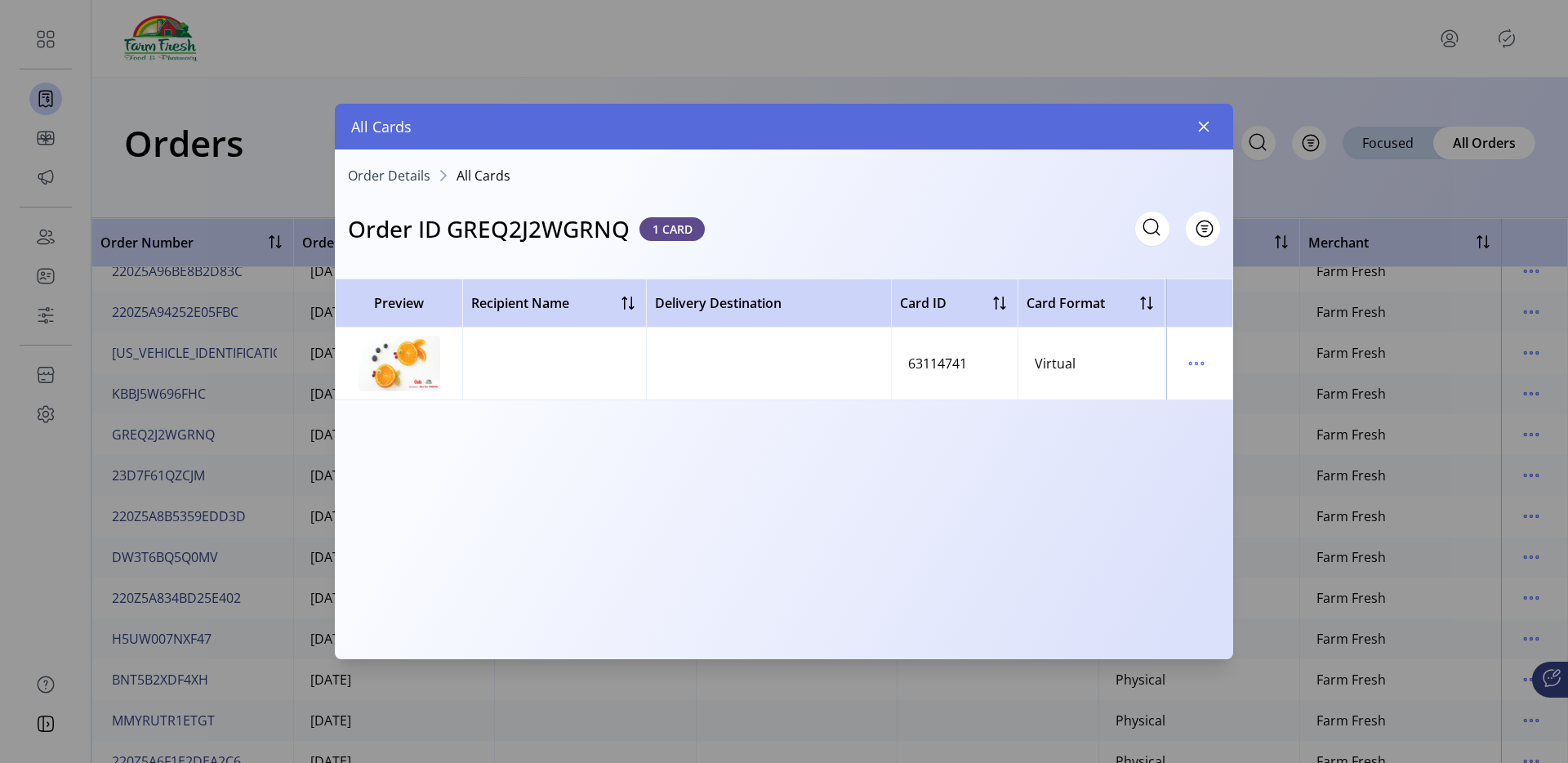
click at [1201, 150] on div "Order Details All Cards Order ID GREQ2J2WGRNQ 1 CARD Filter Preview Recipient N…" at bounding box center [784, 398] width 898 height 499
click at [1198, 142] on div "All Cards" at bounding box center [784, 127] width 898 height 46
click at [1202, 132] on icon "button" at bounding box center [1204, 127] width 13 height 13
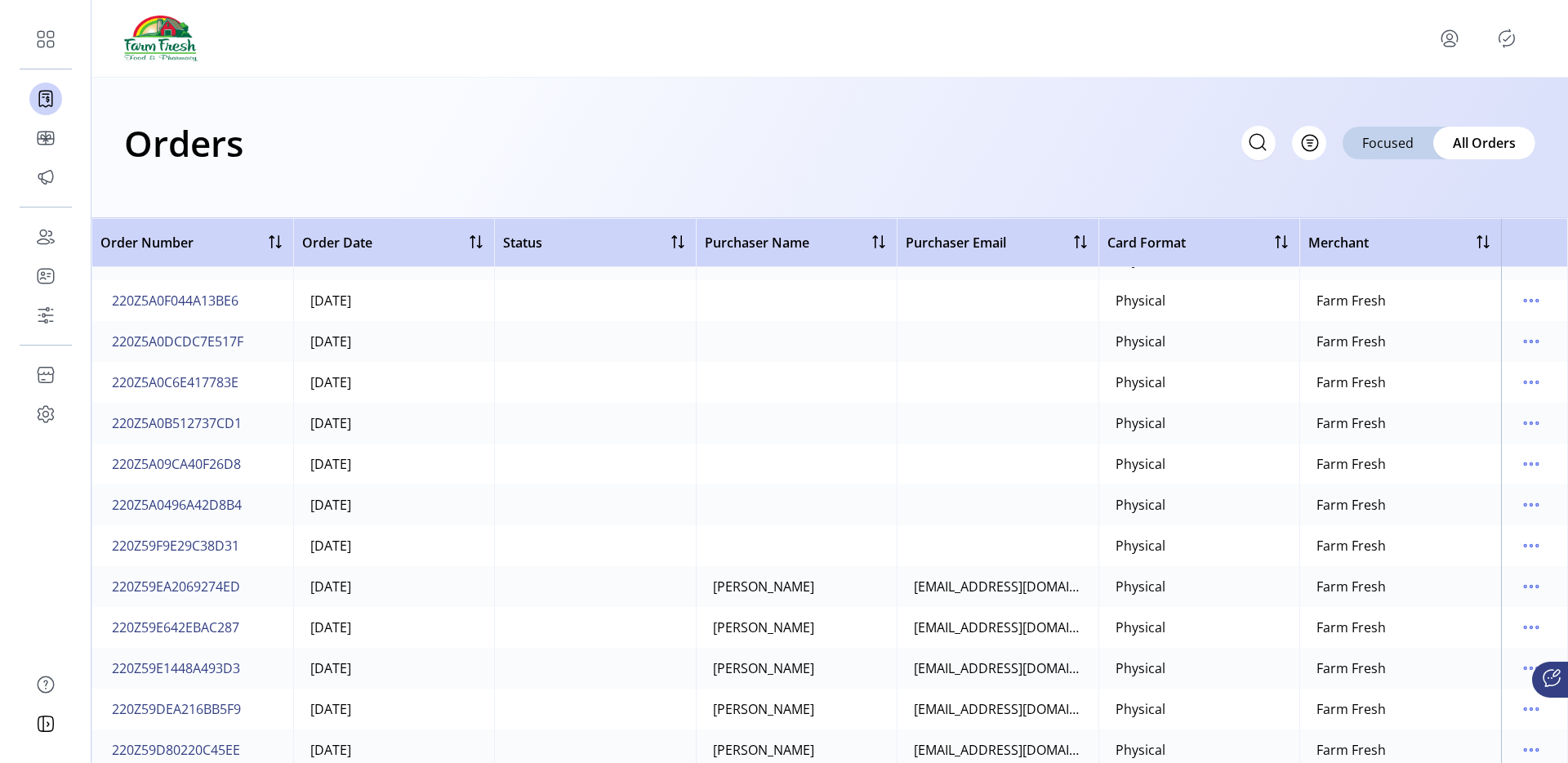
scroll to position [2692, 0]
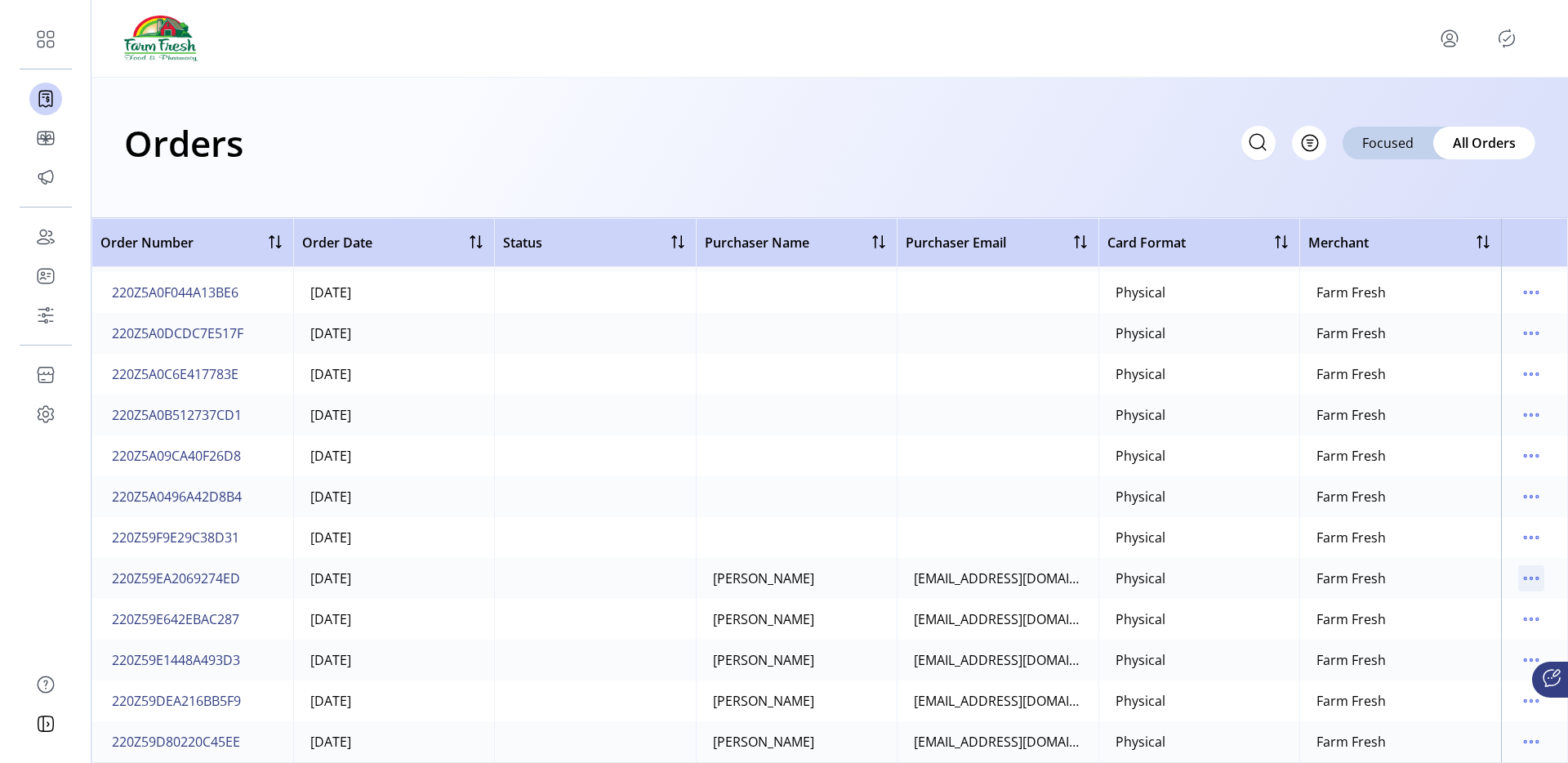
click at [1518, 569] on div at bounding box center [1531, 578] width 26 height 26
click at [1531, 580] on icon "menu" at bounding box center [1532, 579] width 3 height 3
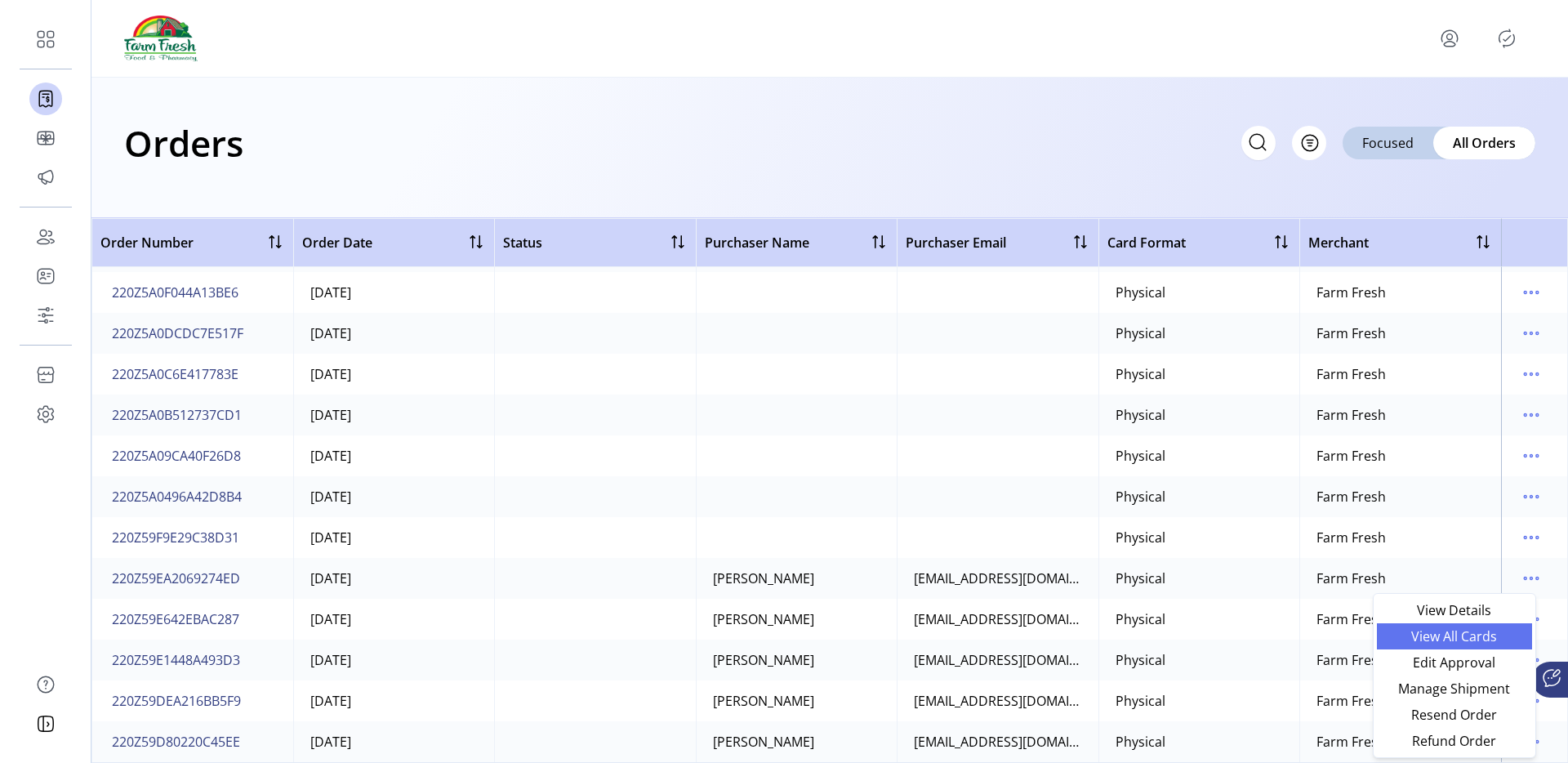
click at [1451, 643] on span "View All Cards" at bounding box center [1454, 636] width 136 height 13
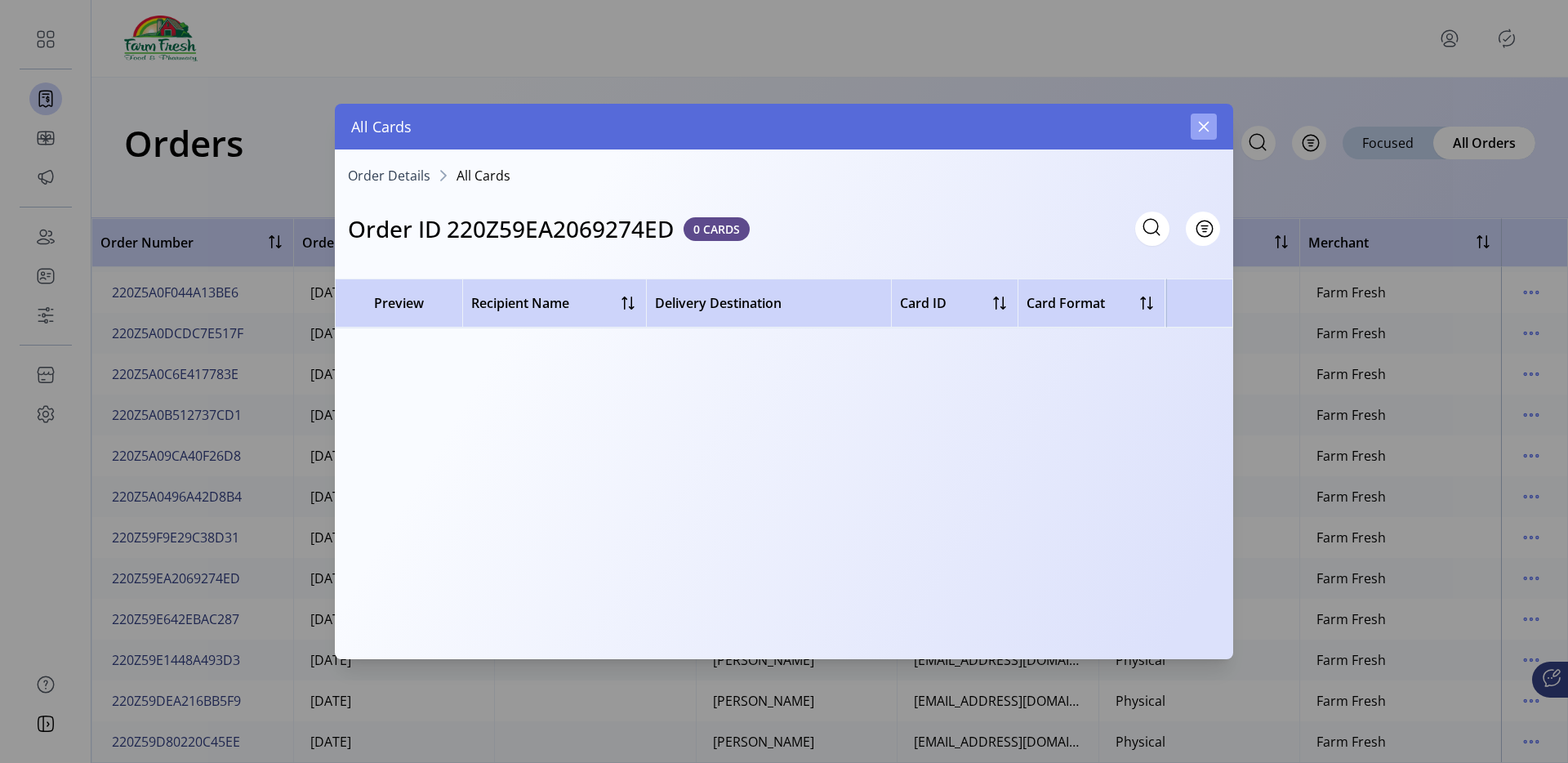
click at [1197, 128] on icon "button" at bounding box center [1204, 127] width 13 height 13
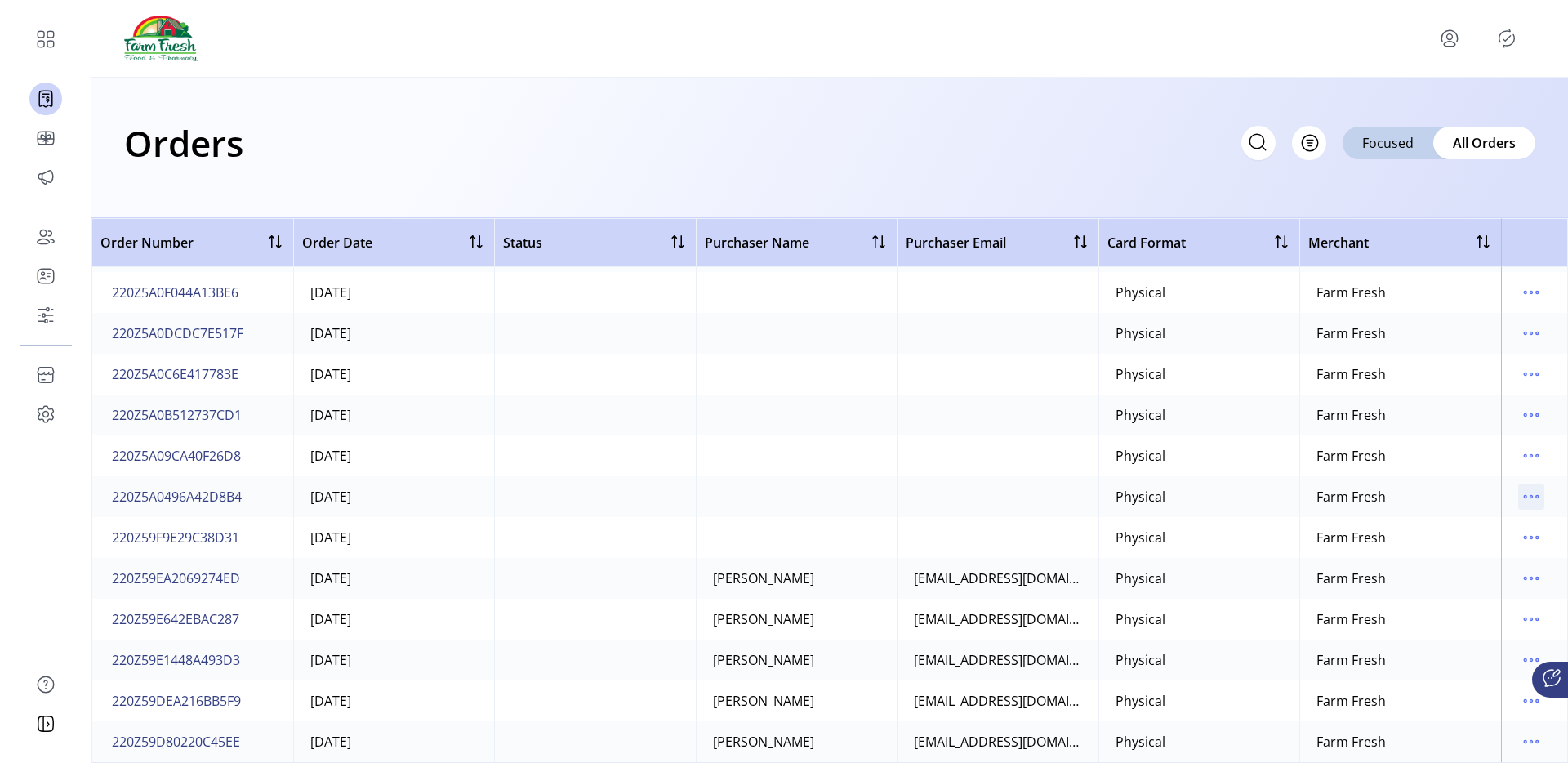
click at [1523, 503] on icon "menu" at bounding box center [1531, 497] width 26 height 26
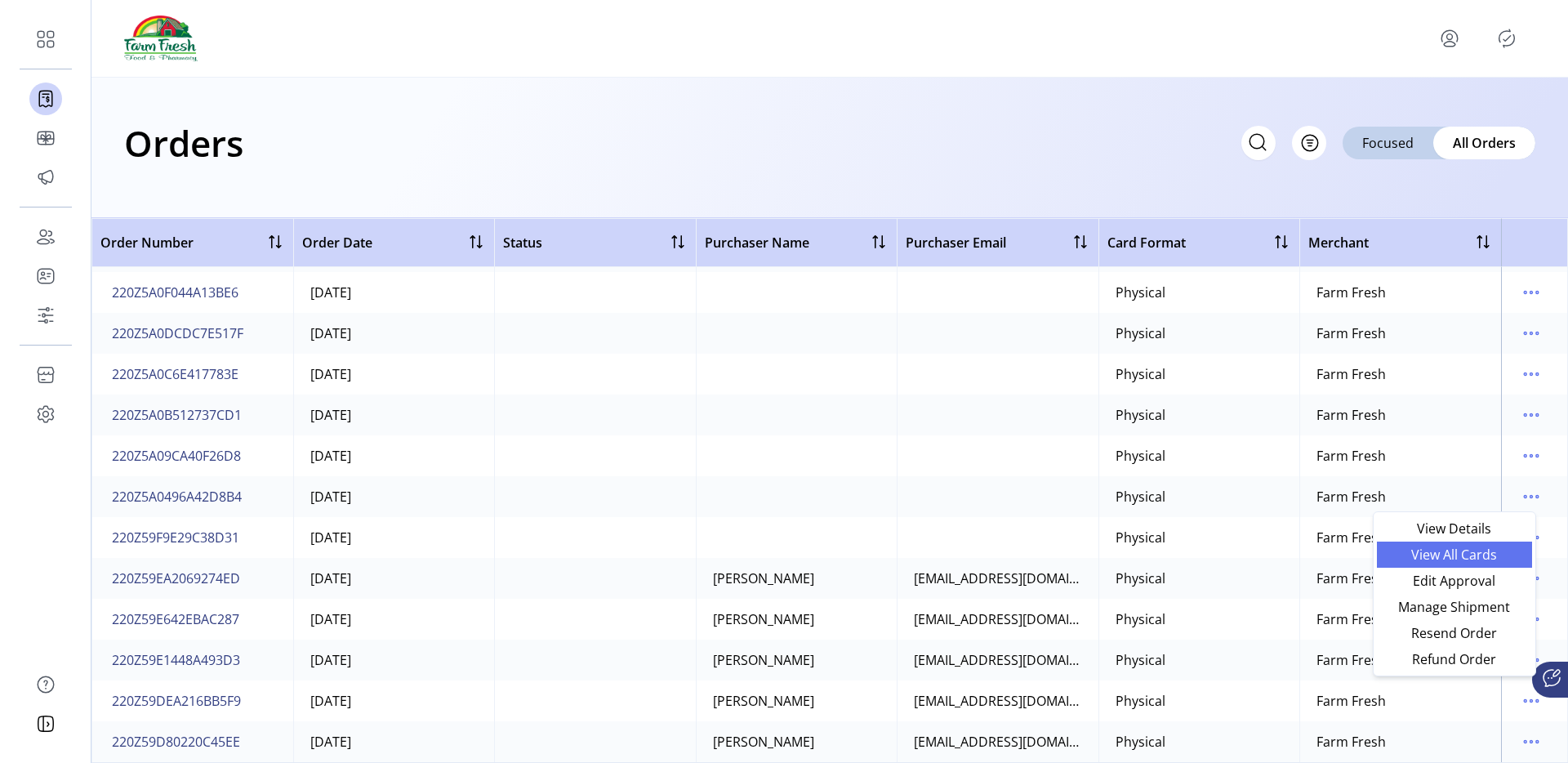
click at [1431, 561] on span "View All Cards" at bounding box center [1454, 555] width 136 height 13
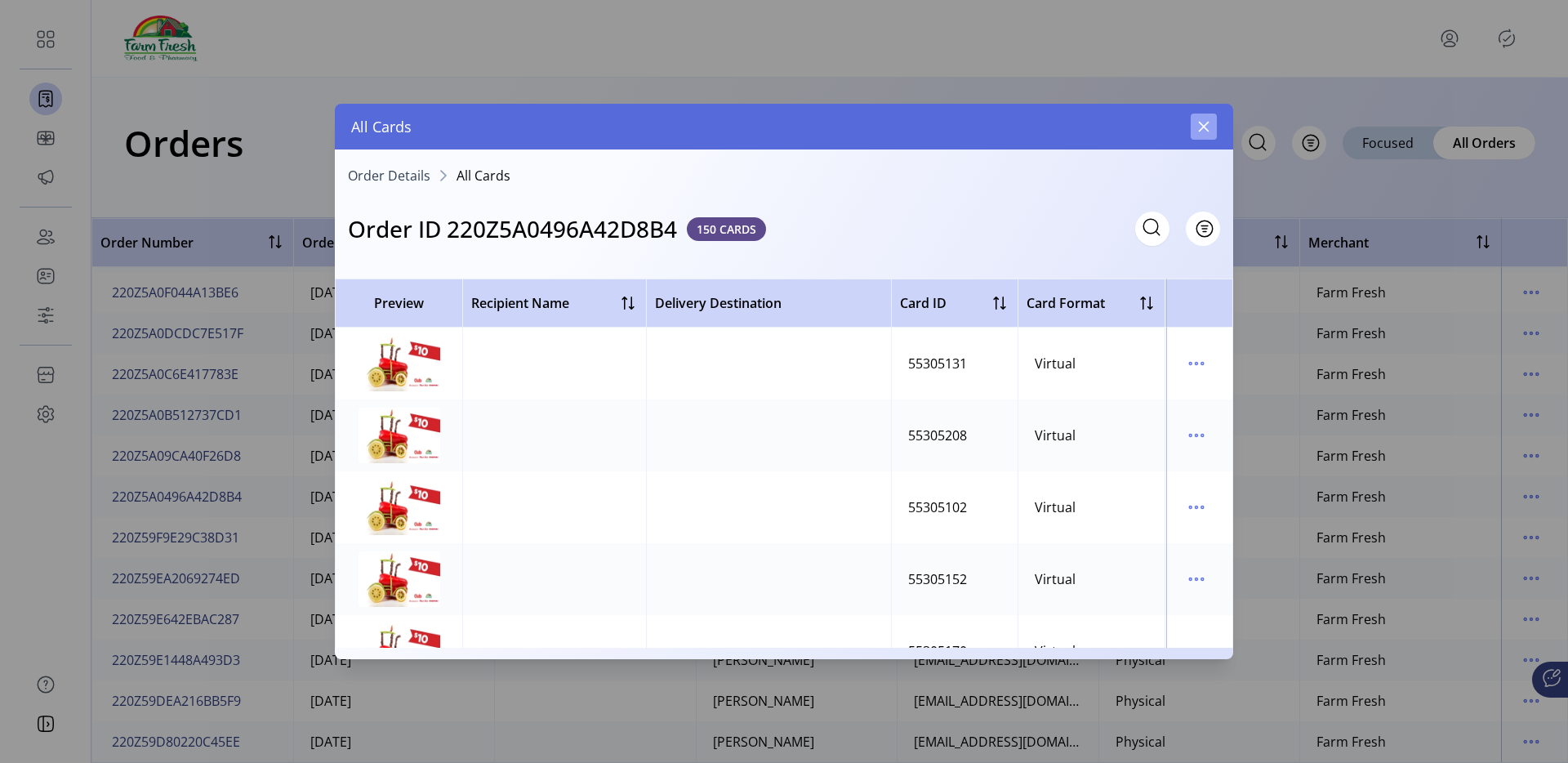
click at [1201, 129] on icon "button" at bounding box center [1204, 128] width 11 height 11
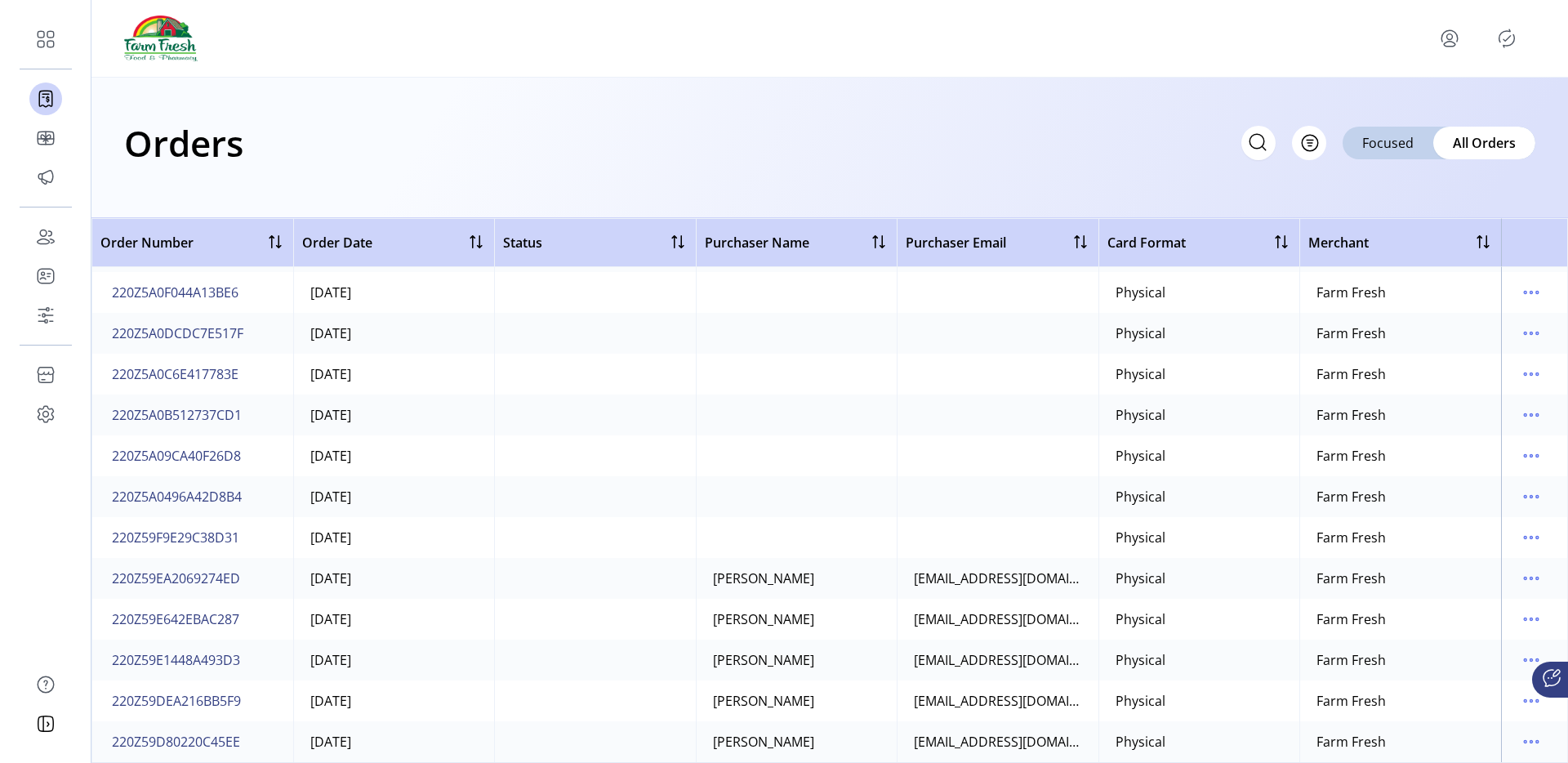
click at [1542, 496] on td at bounding box center [1535, 497] width 67 height 41
click at [1526, 494] on icon "menu" at bounding box center [1531, 497] width 26 height 26
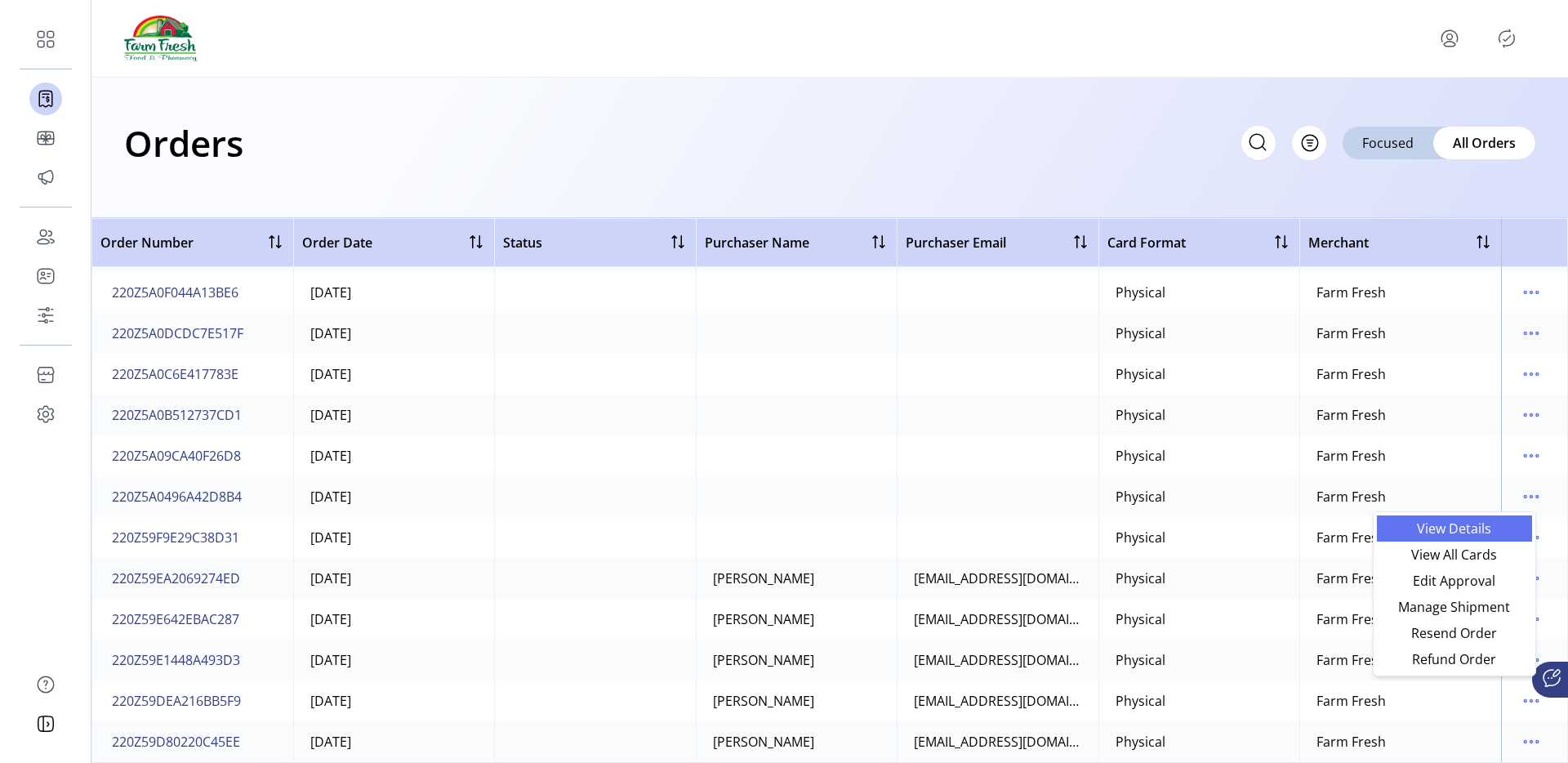
click at [1432, 533] on span "View Details" at bounding box center [1454, 529] width 136 height 13
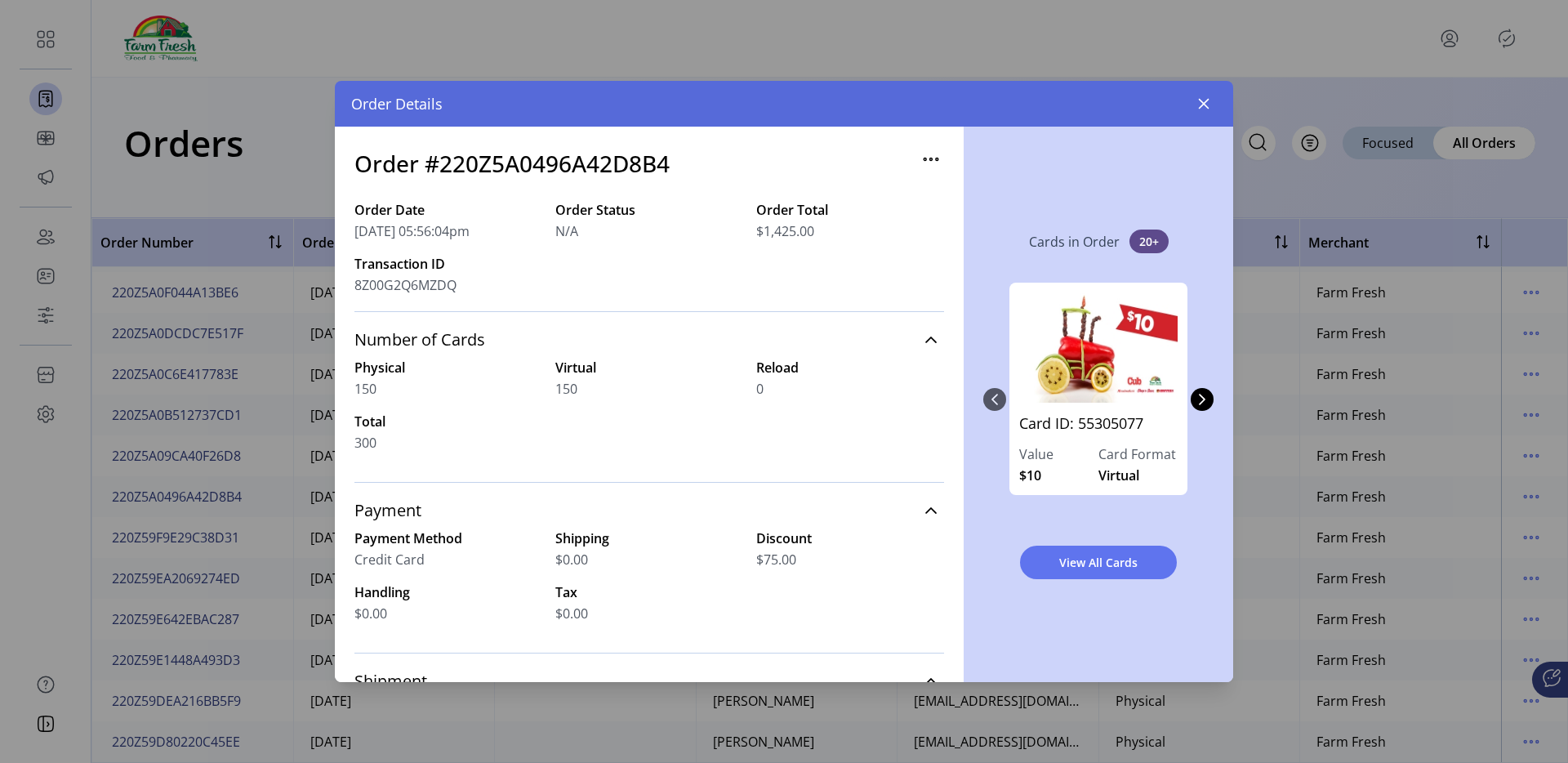
click at [927, 163] on icon "button" at bounding box center [931, 159] width 26 height 26
click at [1173, 523] on div "Card ID: 55305077 Value $10 Card Format Virtual" at bounding box center [1098, 399] width 185 height 266
click at [1140, 552] on button "View All Cards" at bounding box center [1099, 562] width 157 height 34
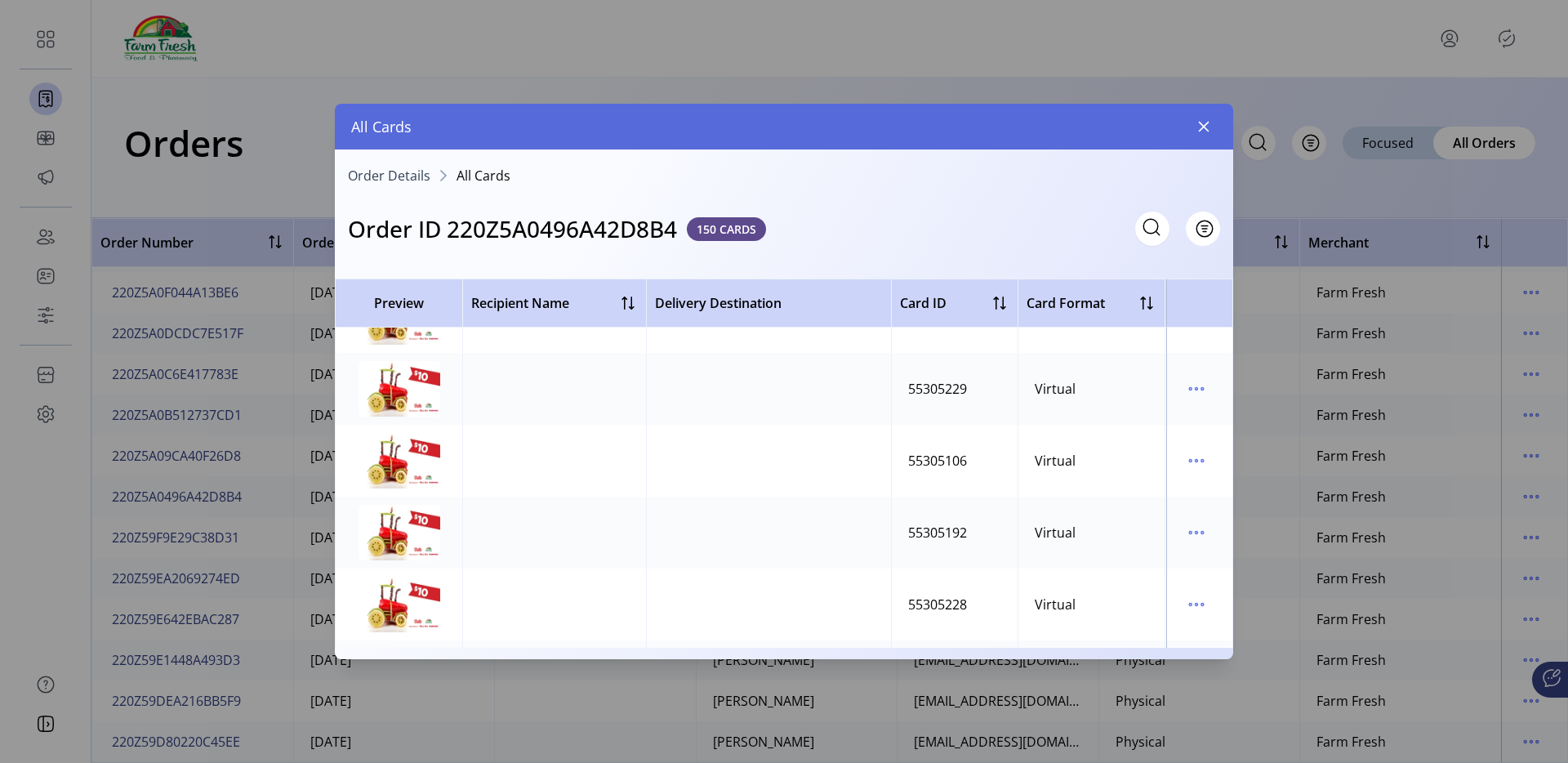
scroll to position [10480, 0]
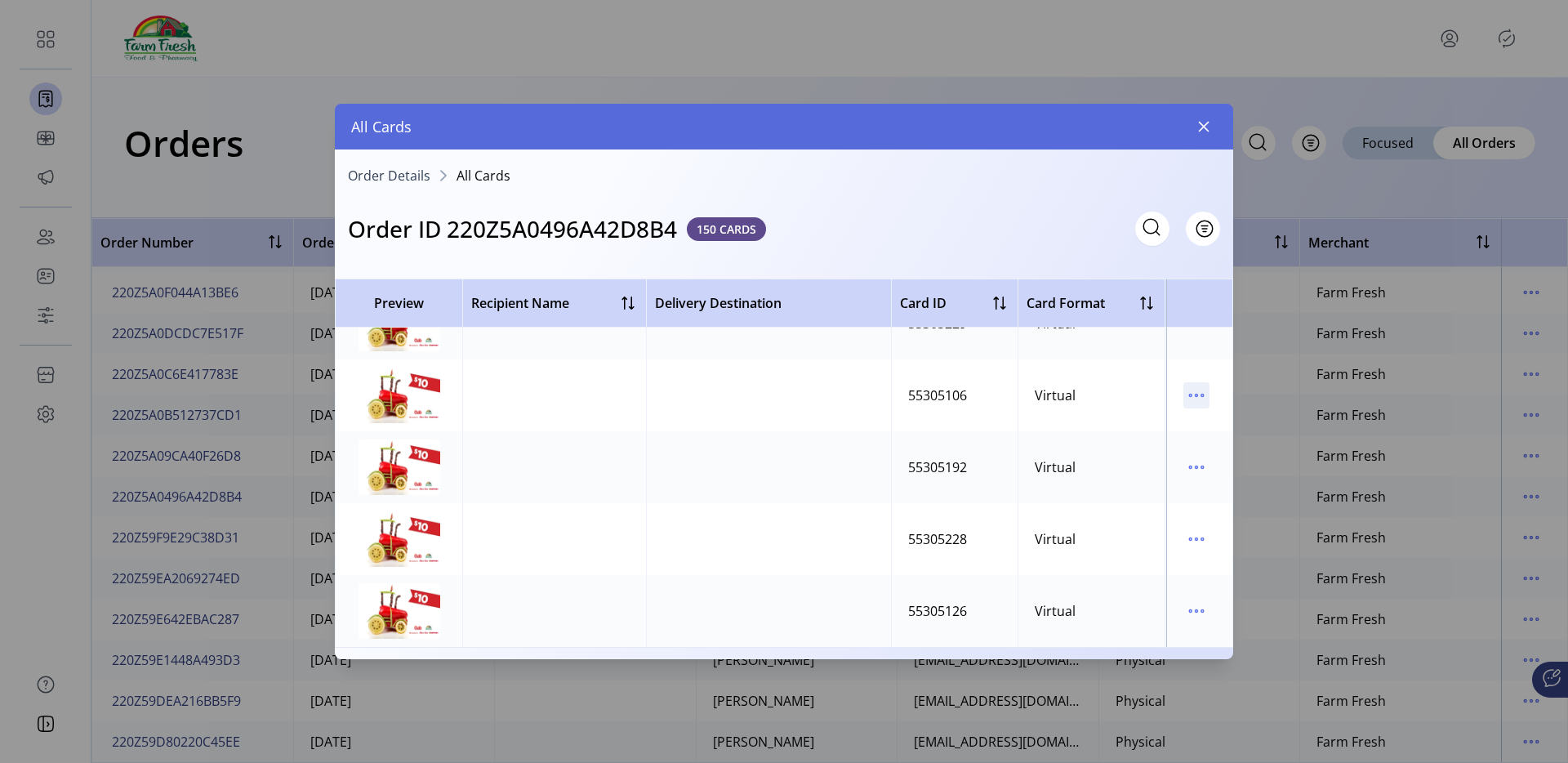
click at [1189, 394] on icon "menu" at bounding box center [1196, 396] width 26 height 26
click at [1198, 432] on link "Resend Card" at bounding box center [1256, 441] width 155 height 26
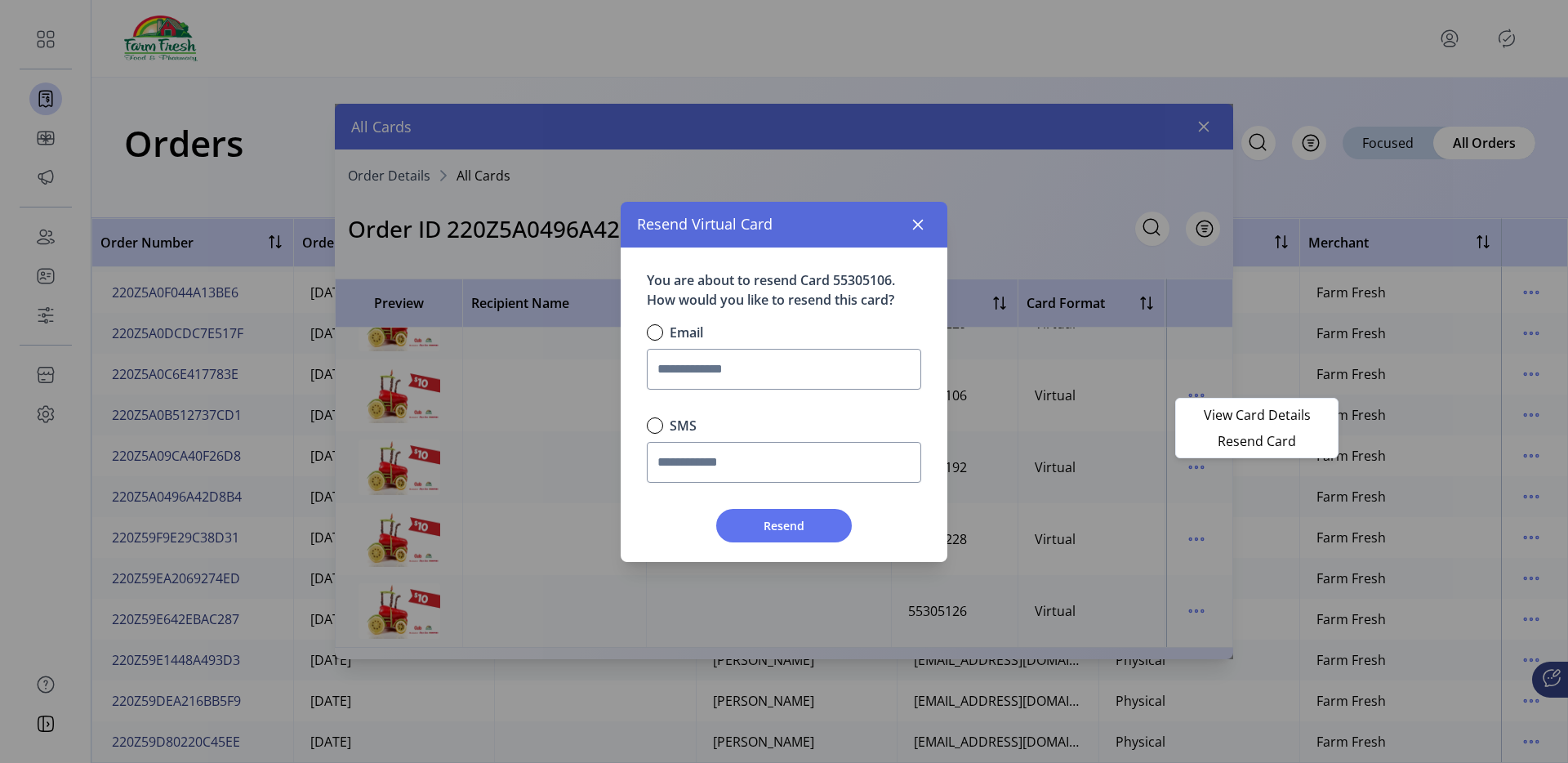
scroll to position [10, 5]
click at [913, 224] on icon "button" at bounding box center [917, 224] width 13 height 13
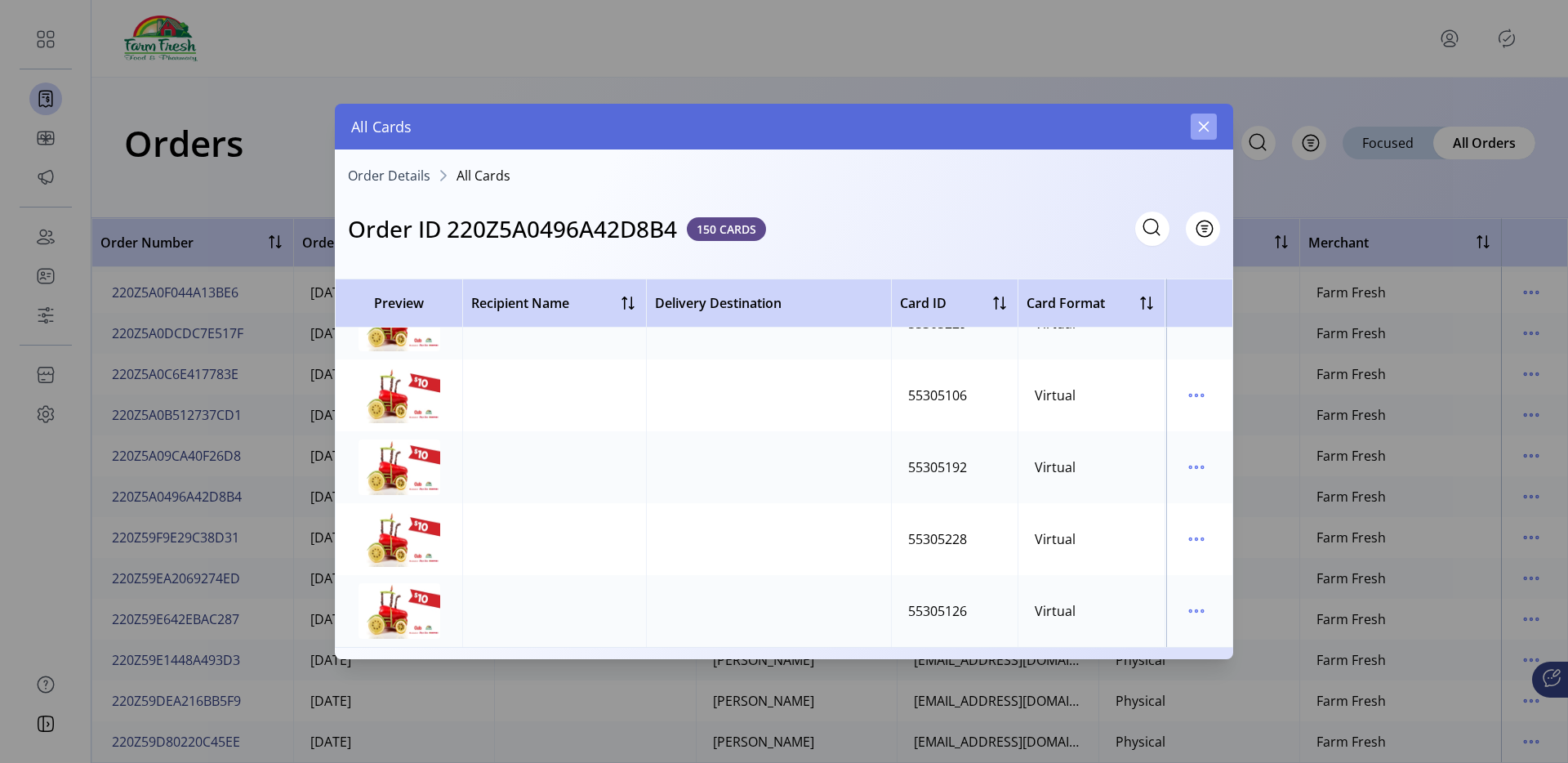
click at [1198, 122] on icon "button" at bounding box center [1204, 127] width 13 height 13
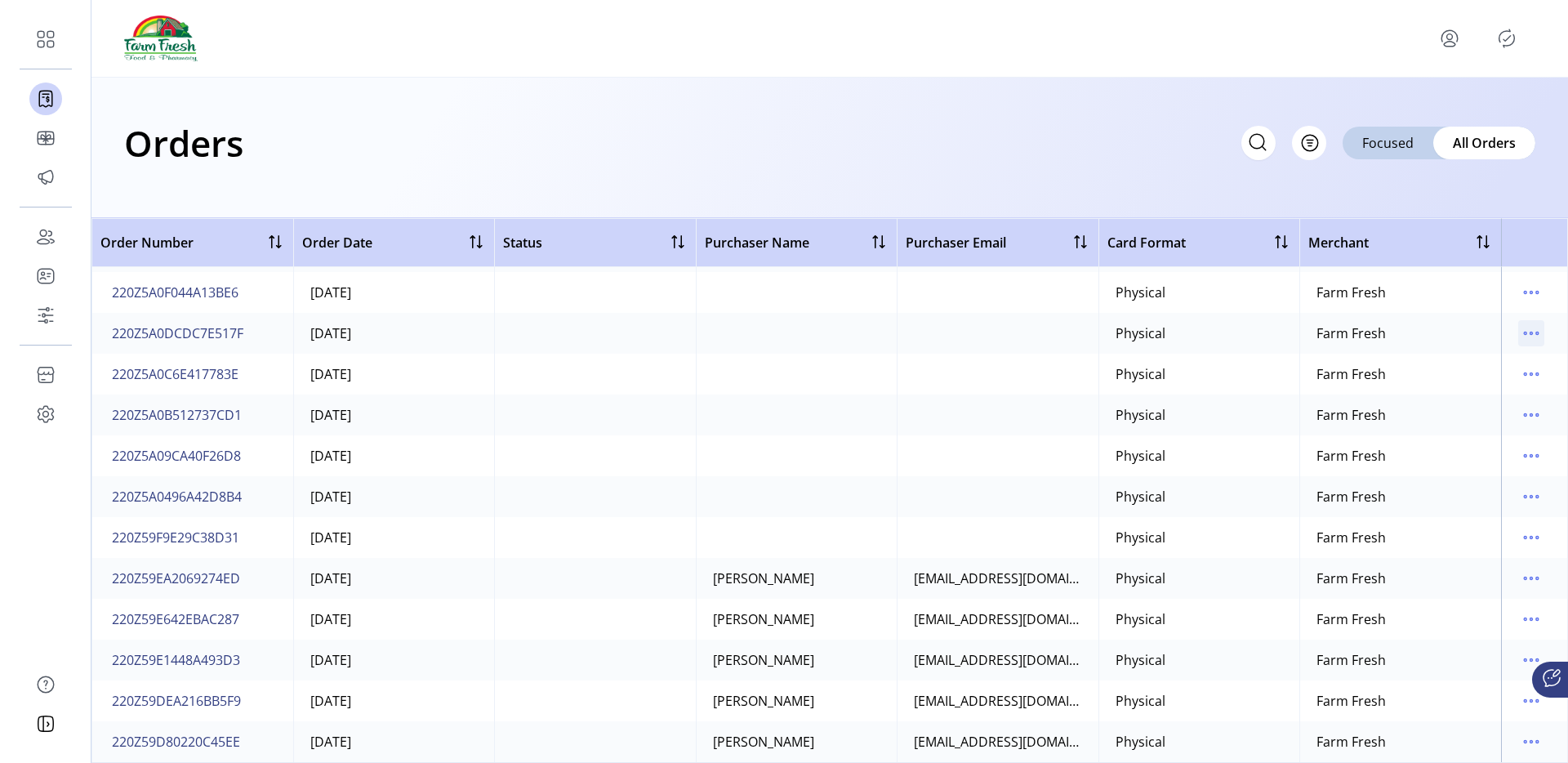
click at [1524, 325] on icon "menu" at bounding box center [1531, 333] width 26 height 26
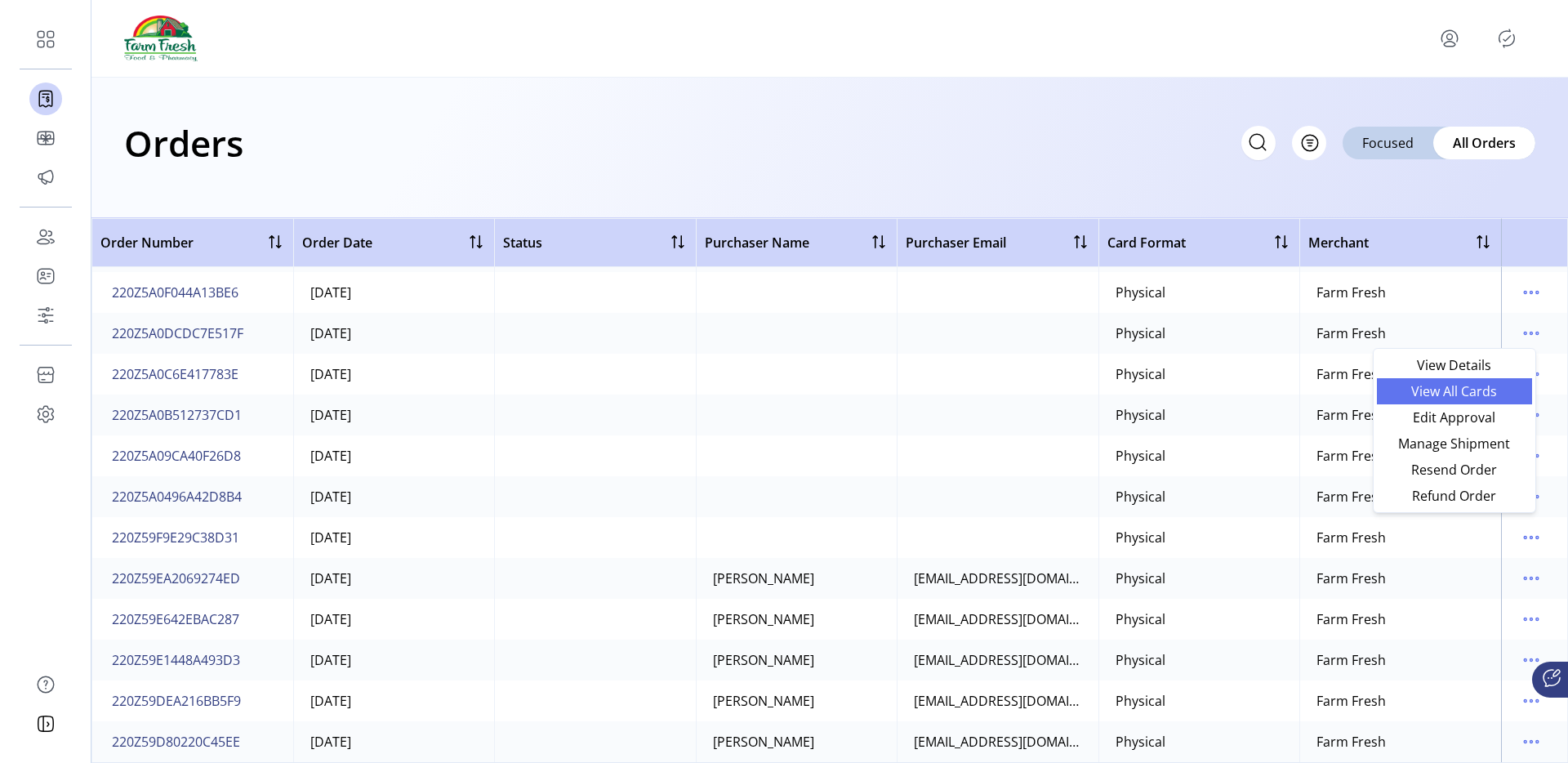
click at [1457, 388] on span "View All Cards" at bounding box center [1454, 391] width 136 height 13
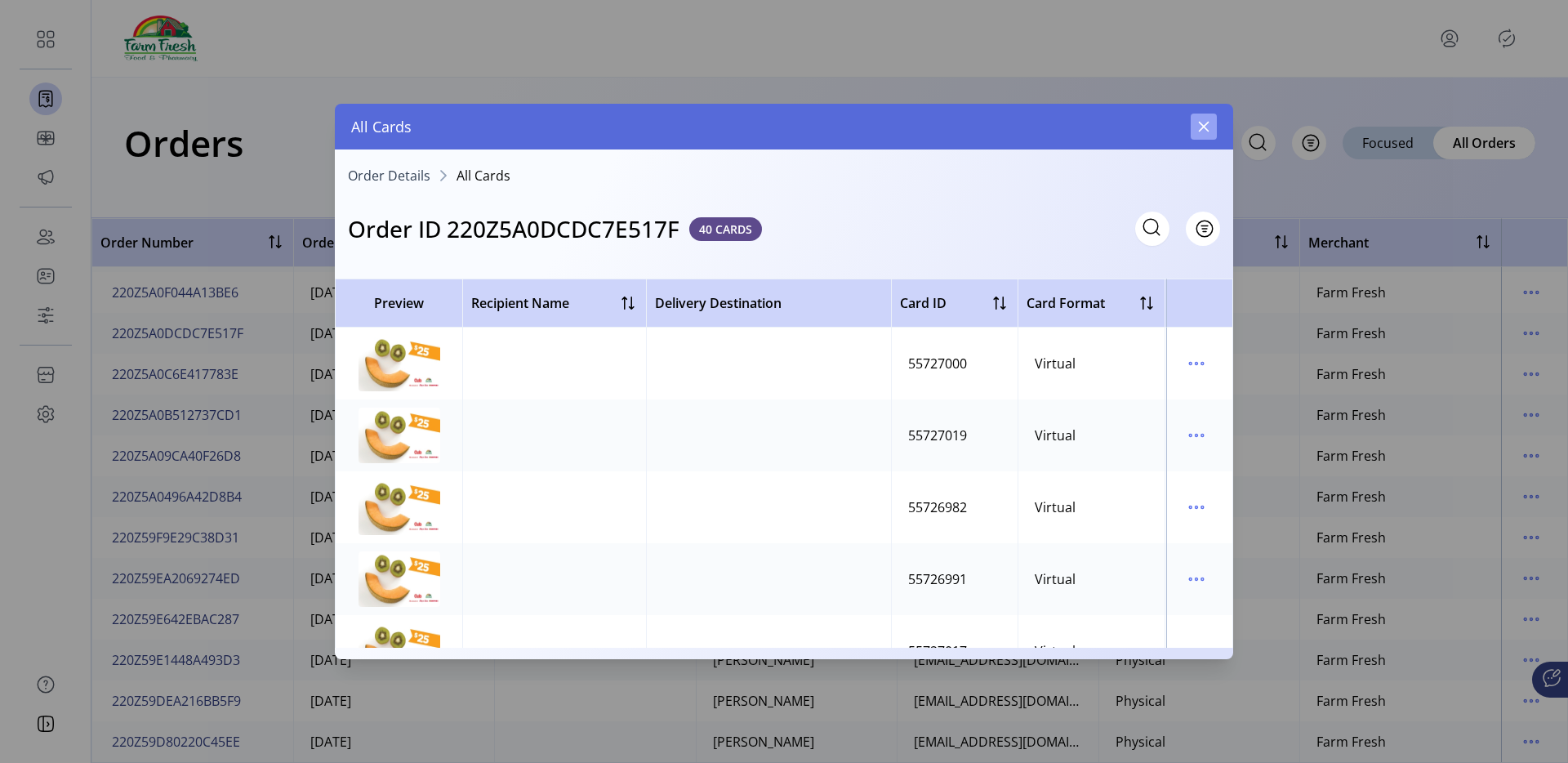
click at [1200, 129] on icon "button" at bounding box center [1204, 127] width 13 height 13
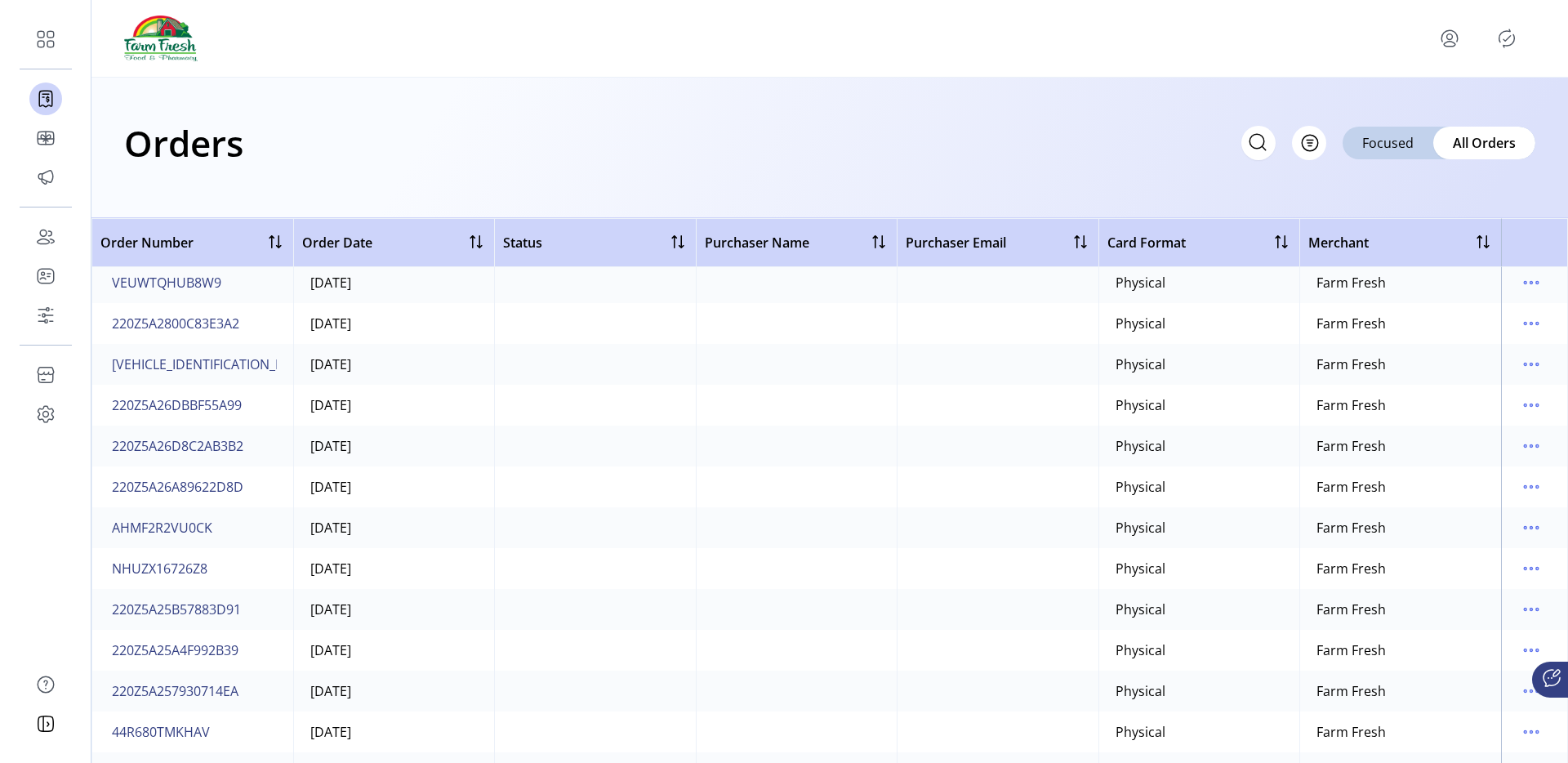
scroll to position [1738, 0]
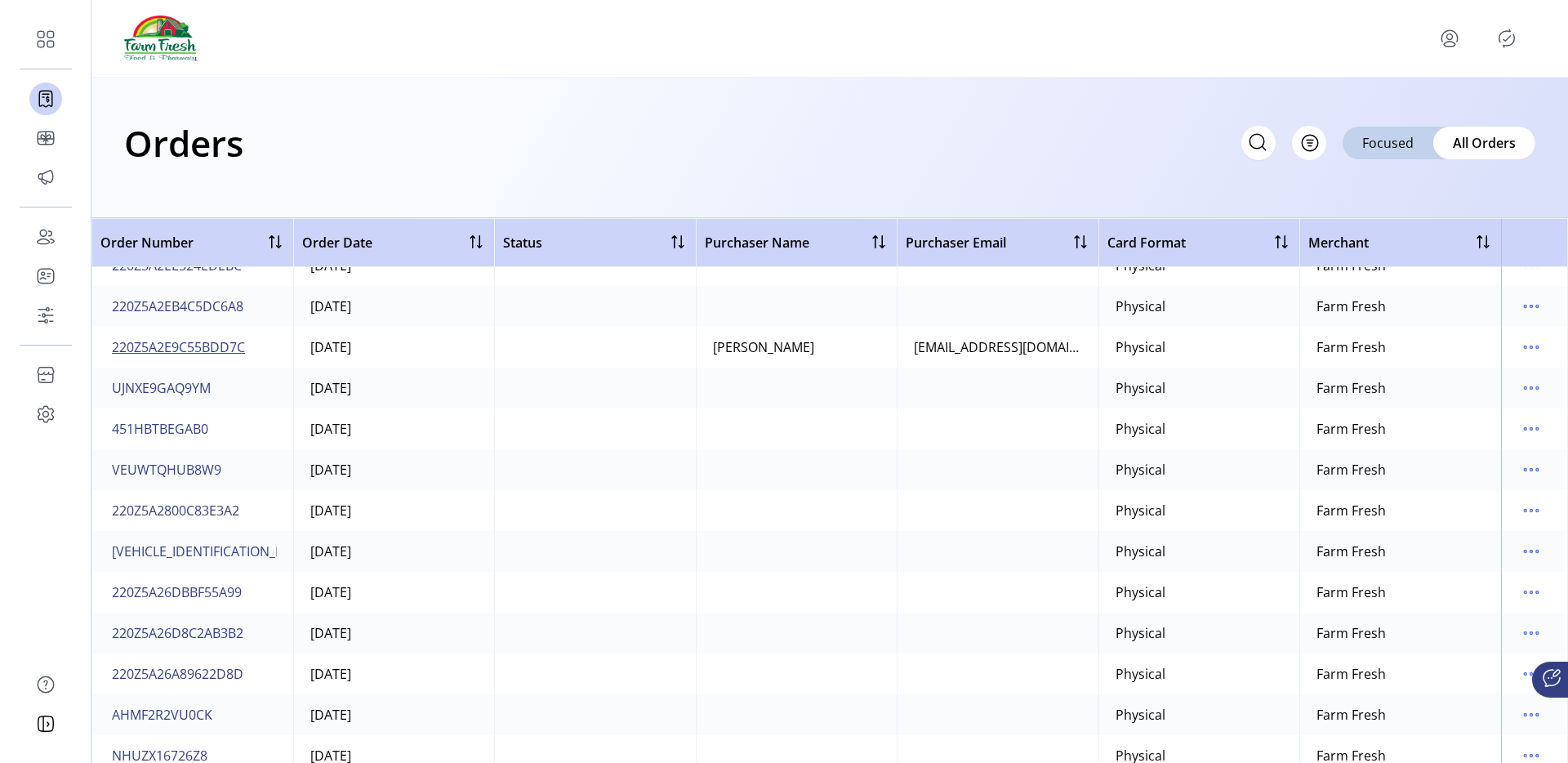
click at [223, 349] on span "220Z5A2E9C55BDD7C" at bounding box center [179, 347] width 133 height 20
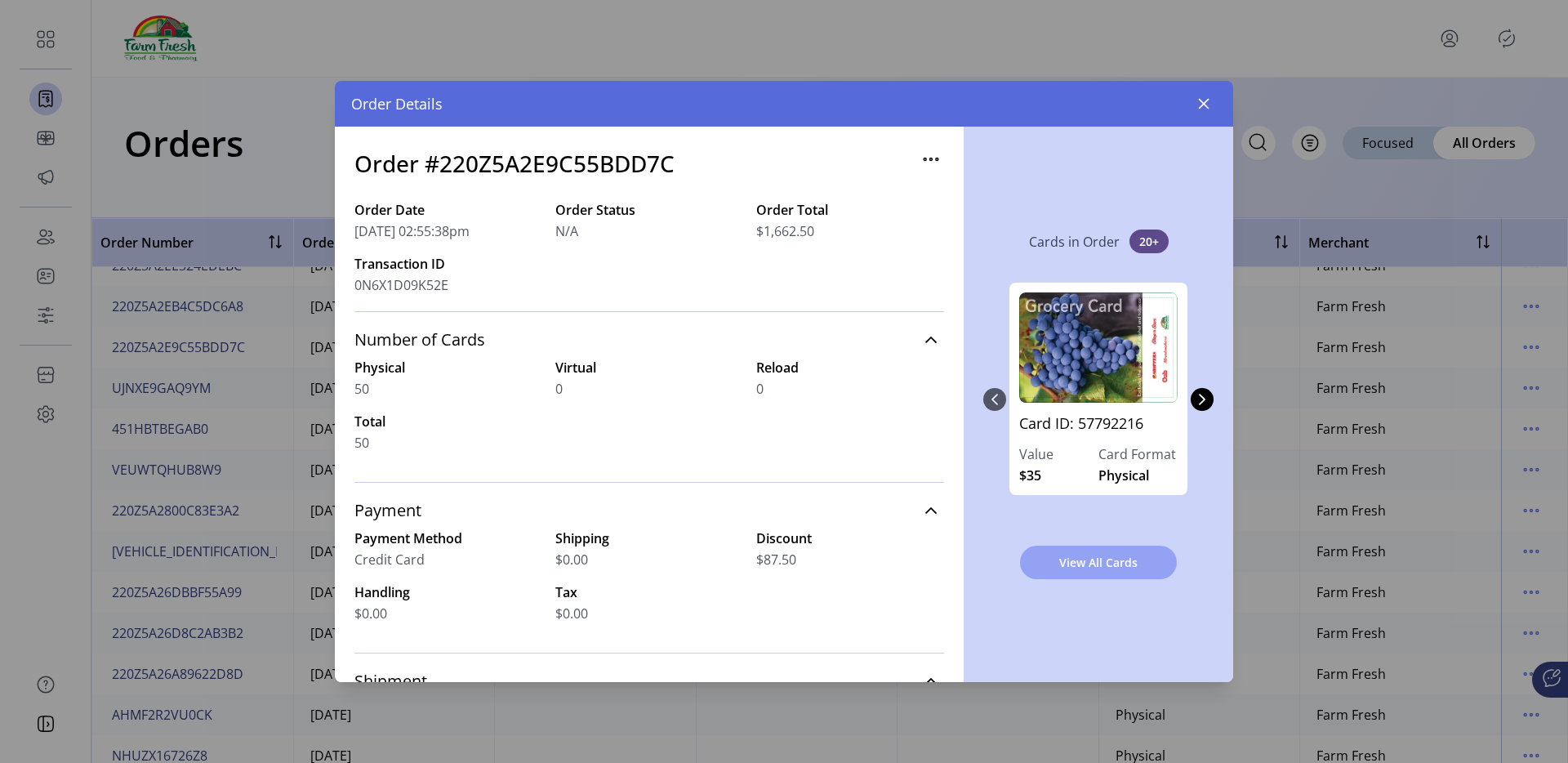
click at [1080, 568] on span "View All Cards" at bounding box center [1099, 562] width 115 height 17
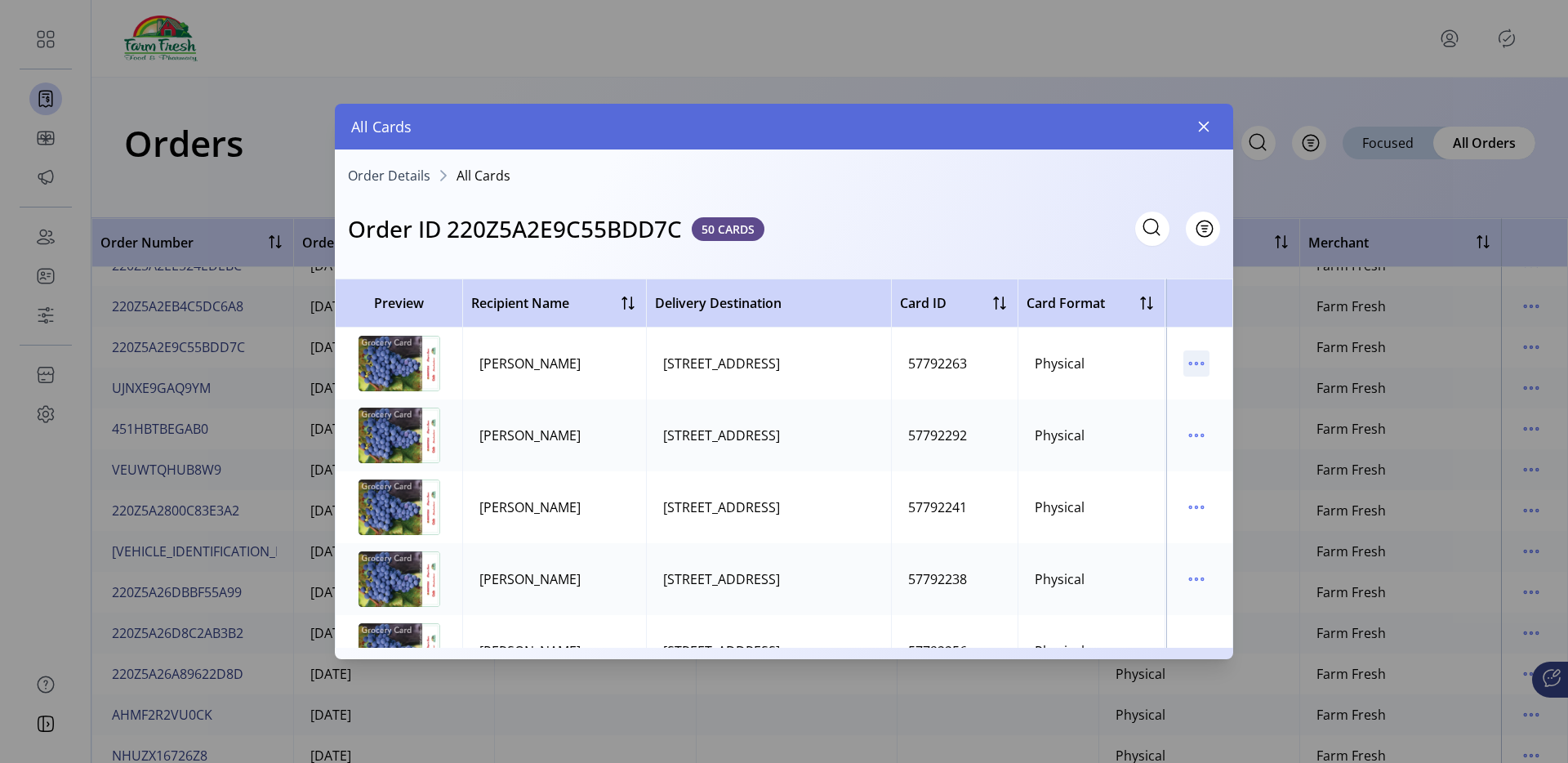
click at [1187, 359] on icon "menu" at bounding box center [1196, 364] width 26 height 26
click at [1198, 414] on link "Resend Card" at bounding box center [1256, 421] width 155 height 26
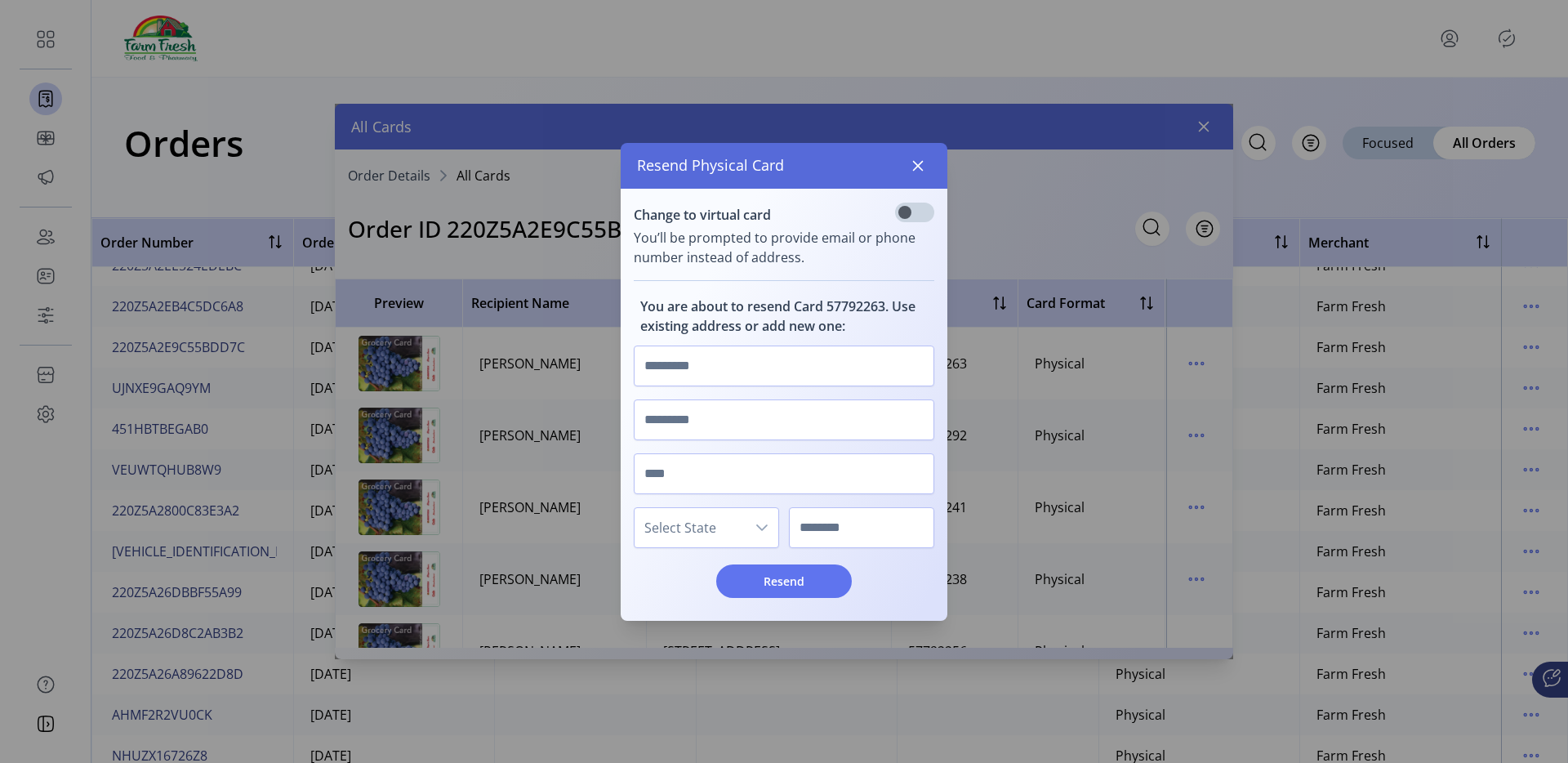
scroll to position [10, 5]
click at [923, 168] on icon "button" at bounding box center [917, 166] width 13 height 13
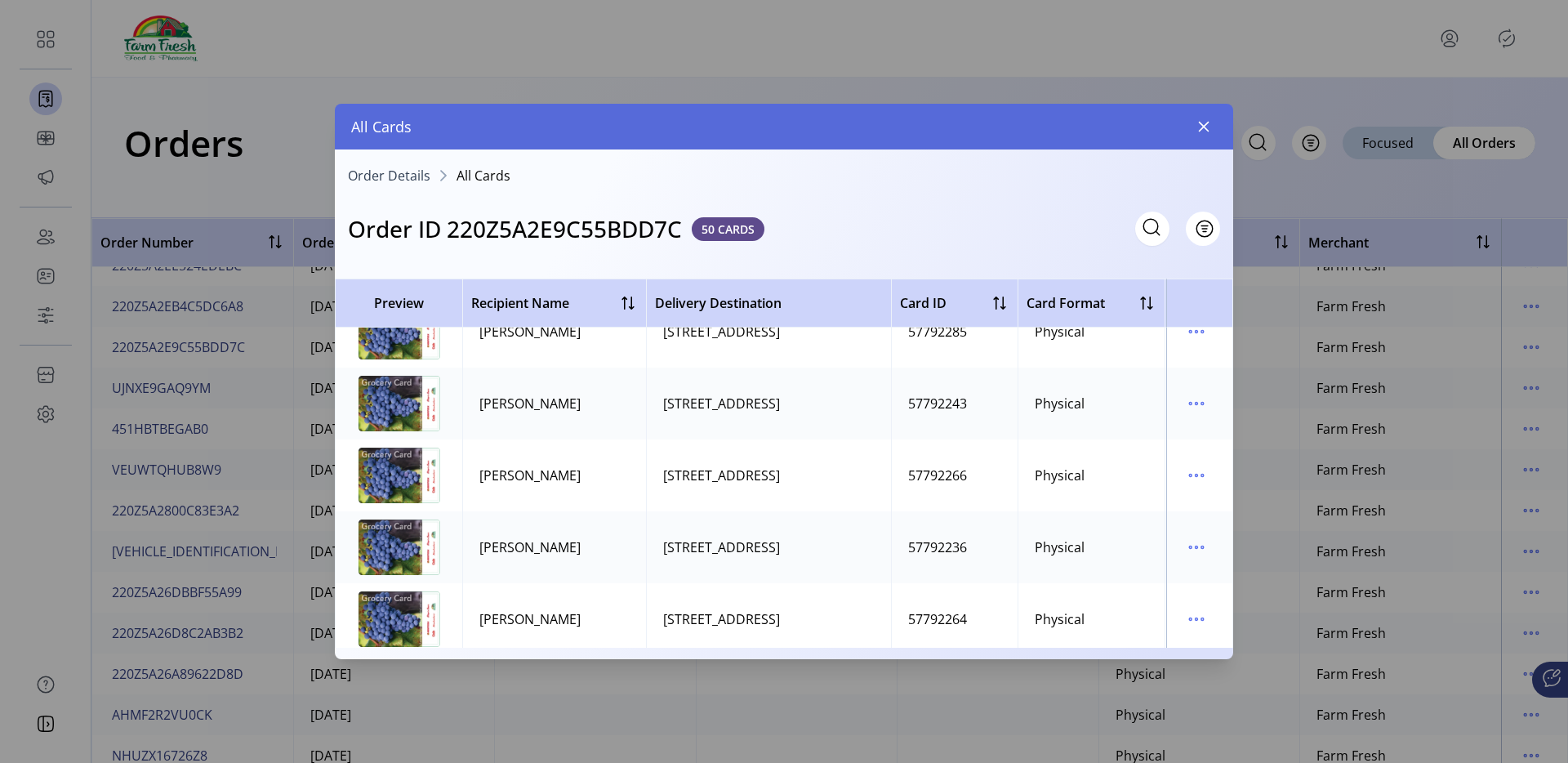
scroll to position [0, 0]
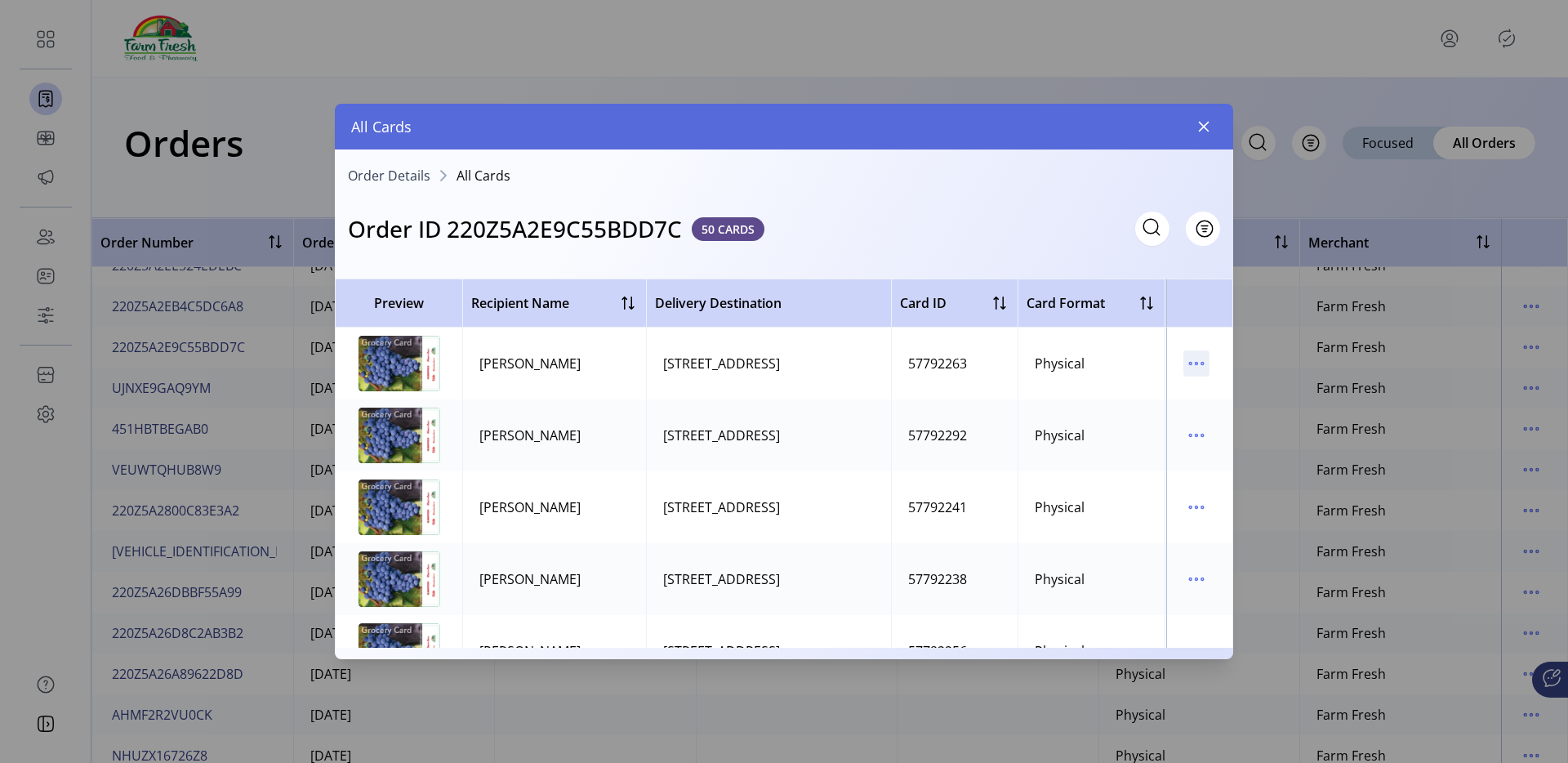
click at [1184, 359] on icon "menu" at bounding box center [1196, 364] width 26 height 26
click at [1204, 412] on link "Resend Card" at bounding box center [1256, 421] width 155 height 26
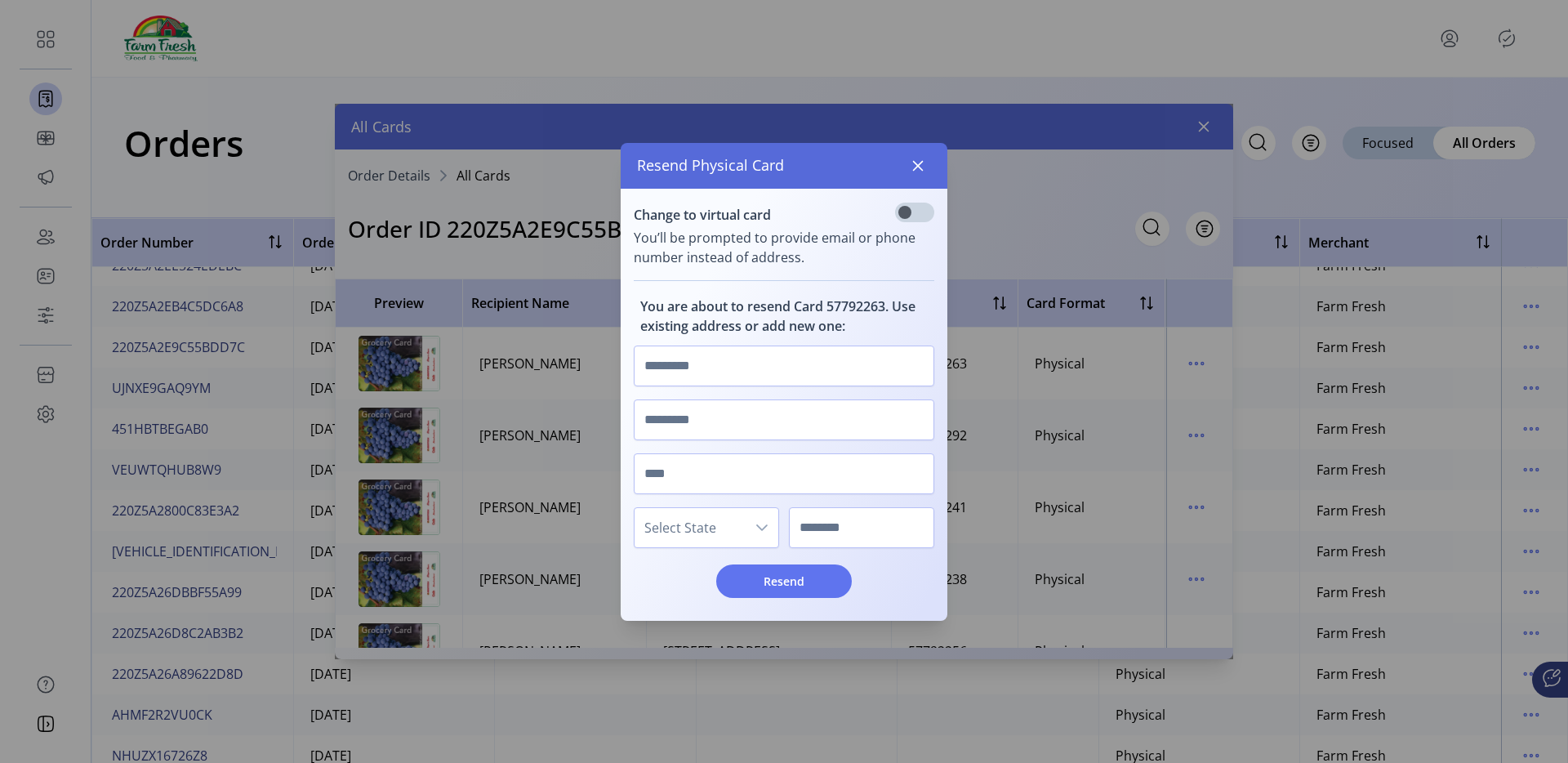
scroll to position [9, 5]
click at [905, 209] on span at bounding box center [914, 212] width 39 height 20
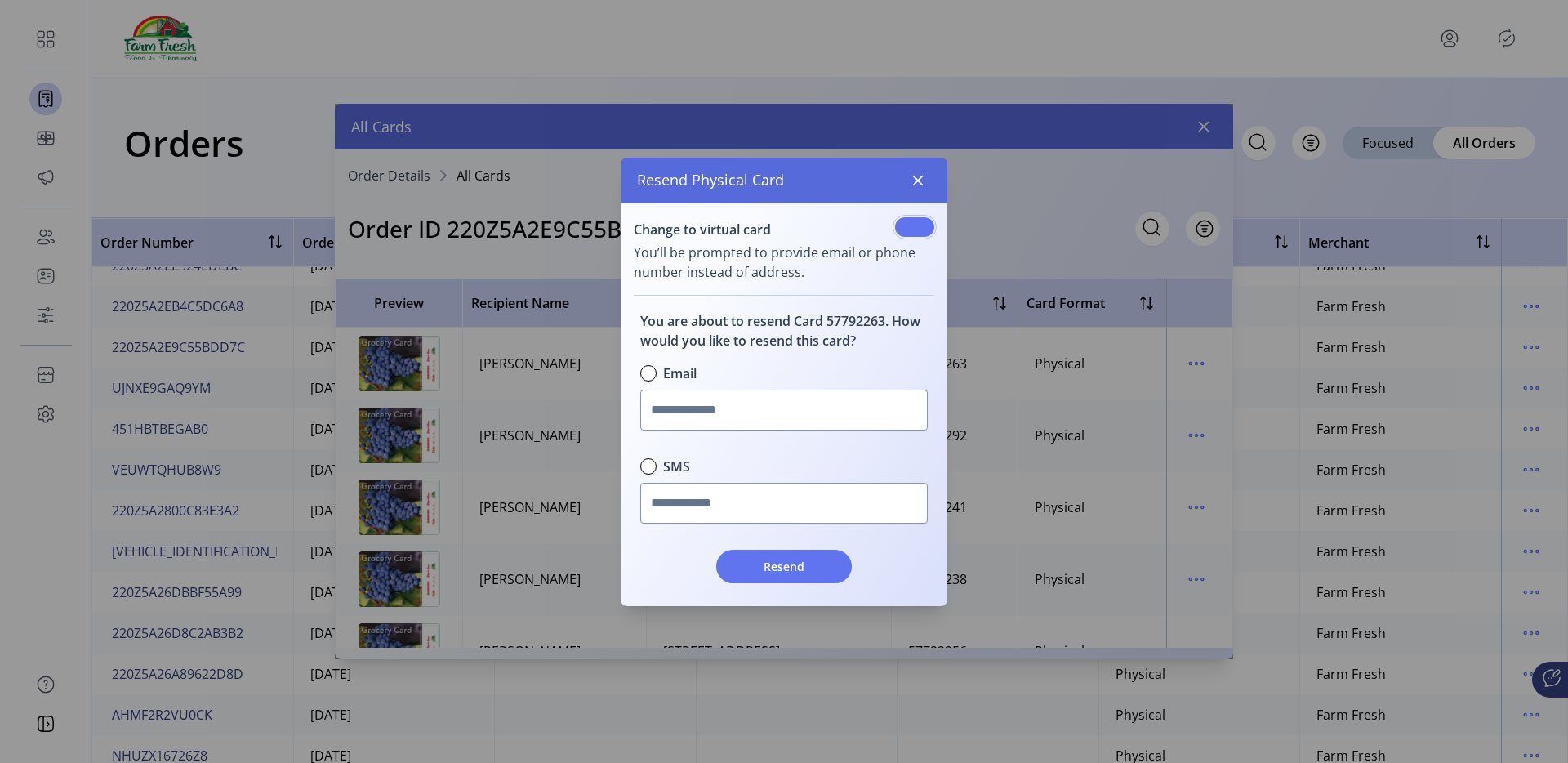
scroll to position [10, 5]
click at [908, 218] on span at bounding box center [914, 227] width 39 height 20
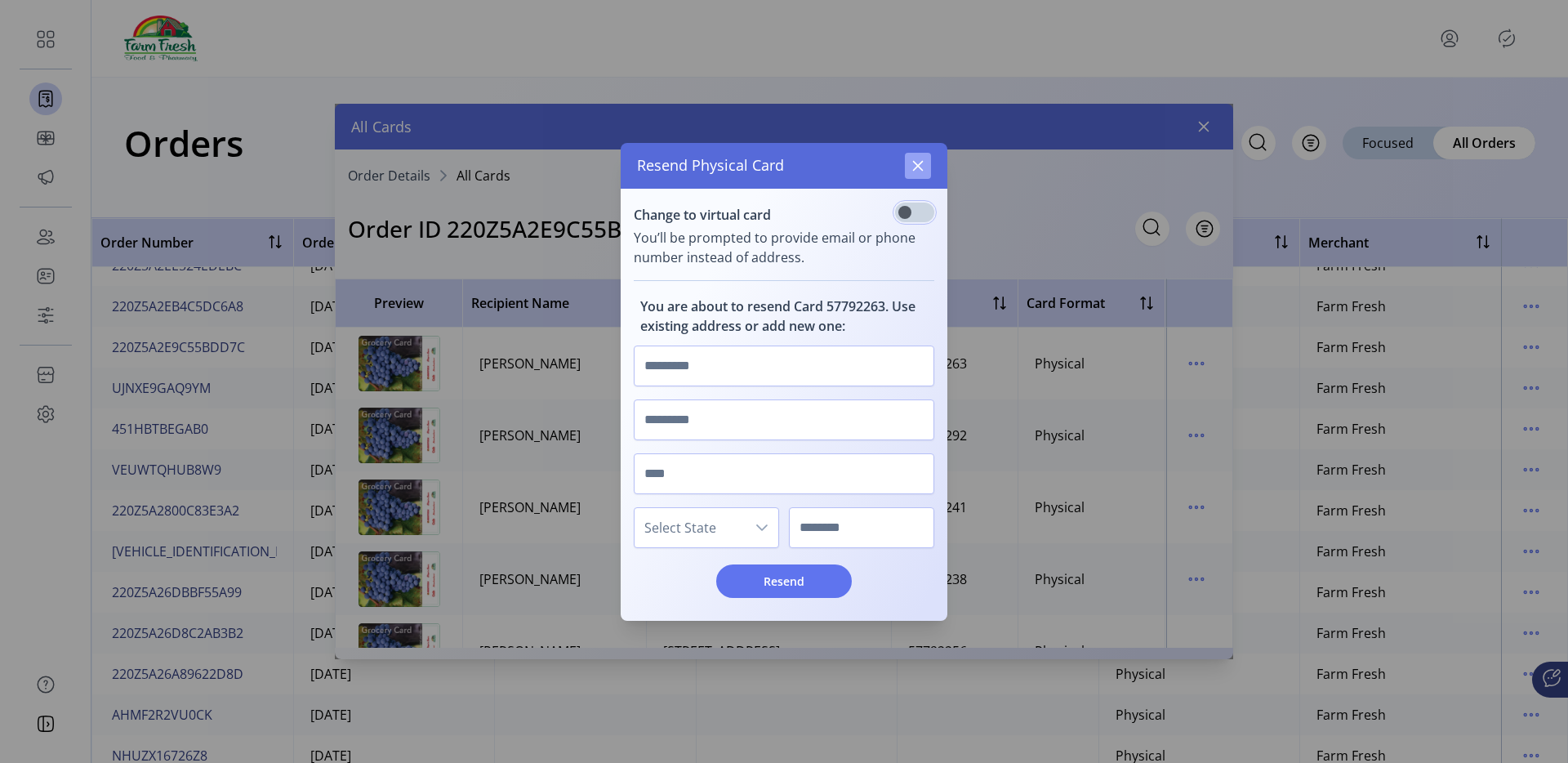
click at [929, 173] on button "button" at bounding box center [917, 166] width 26 height 26
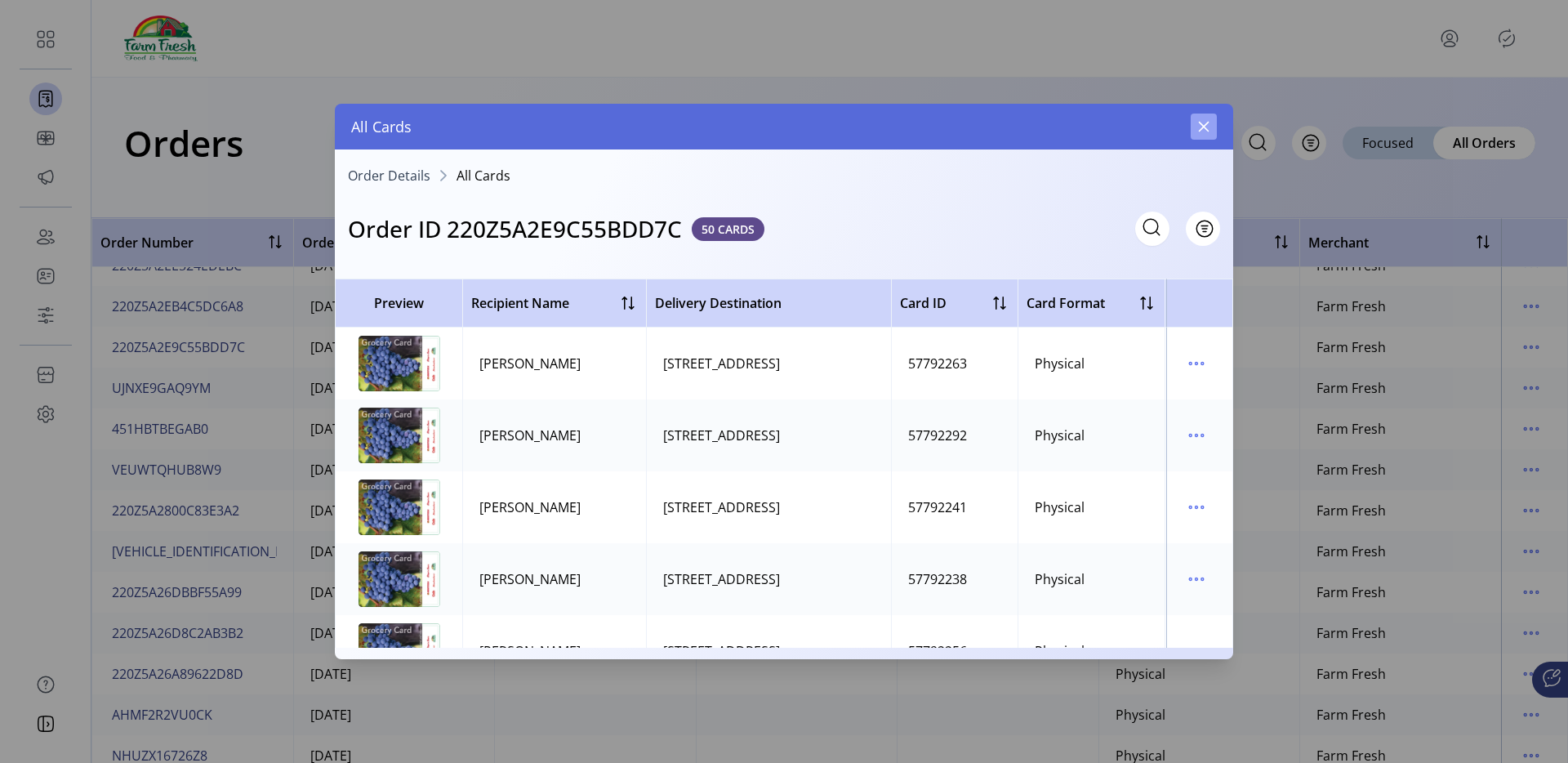
click at [1208, 126] on icon "button" at bounding box center [1204, 127] width 13 height 13
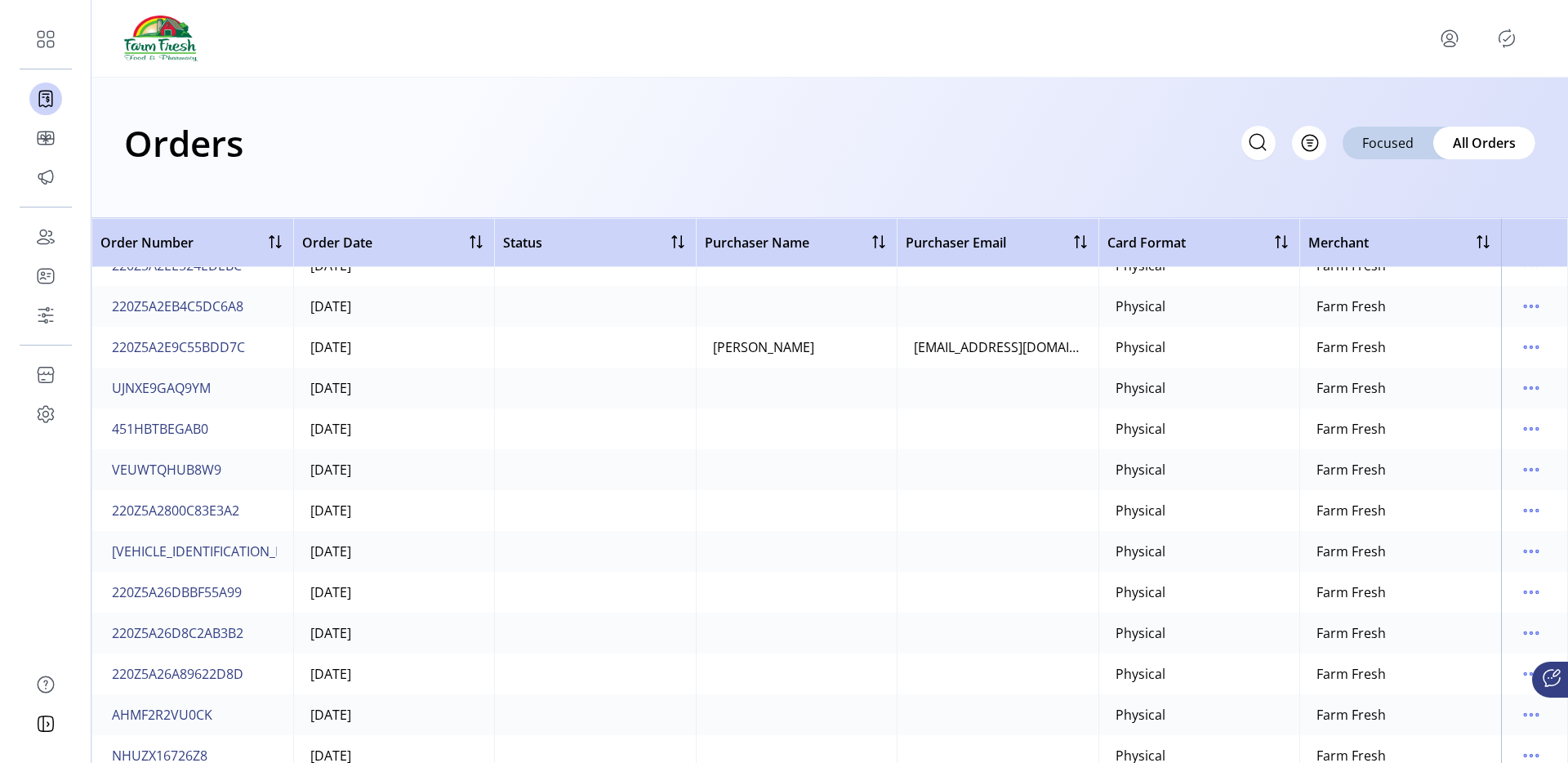
click at [1459, 41] on icon "menu" at bounding box center [1450, 38] width 26 height 26
click at [1399, 109] on span "Sign Out" at bounding box center [1390, 103] width 122 height 13
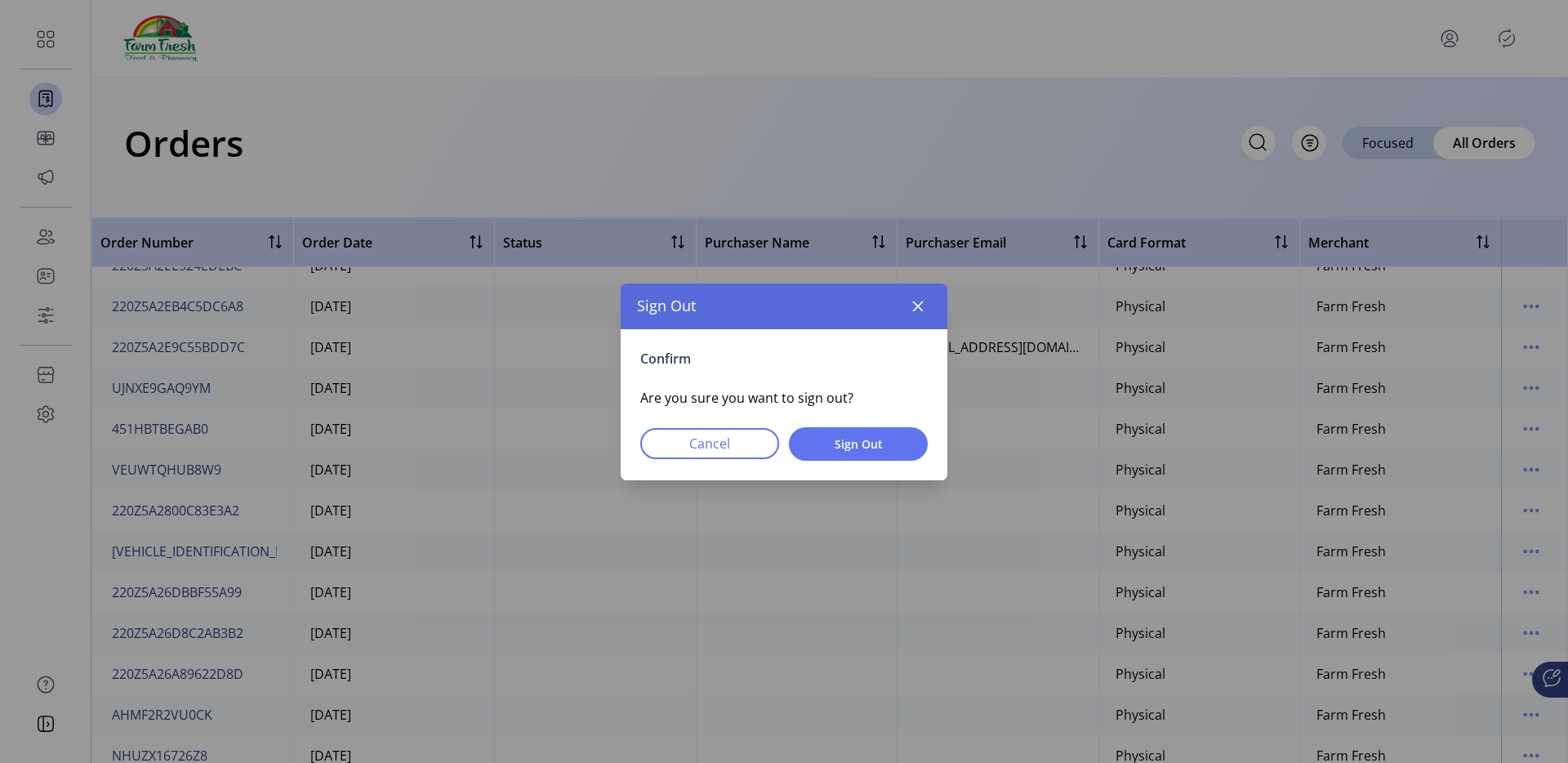
click at [904, 425] on div "Confirm Are you sure you want to sign out? Cancel Sign Out" at bounding box center [784, 405] width 327 height 151
click at [903, 428] on button "Sign Out" at bounding box center [858, 444] width 138 height 34
